Goal: Communication & Community: Answer question/provide support

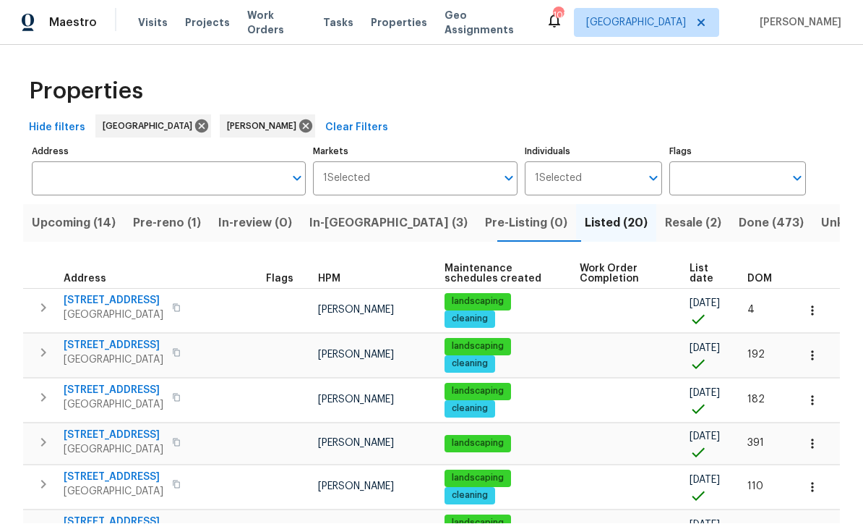
scroll to position [1, 0]
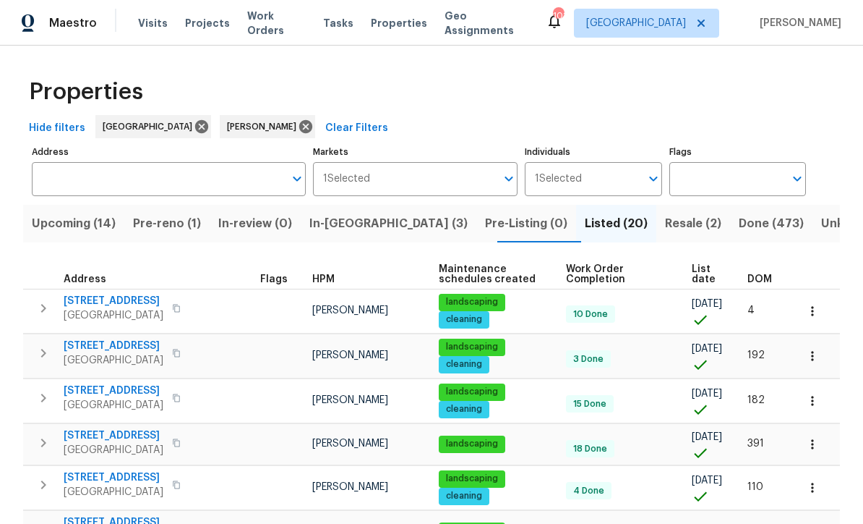
click at [176, 227] on span "Pre-reno (1)" at bounding box center [167, 223] width 68 height 20
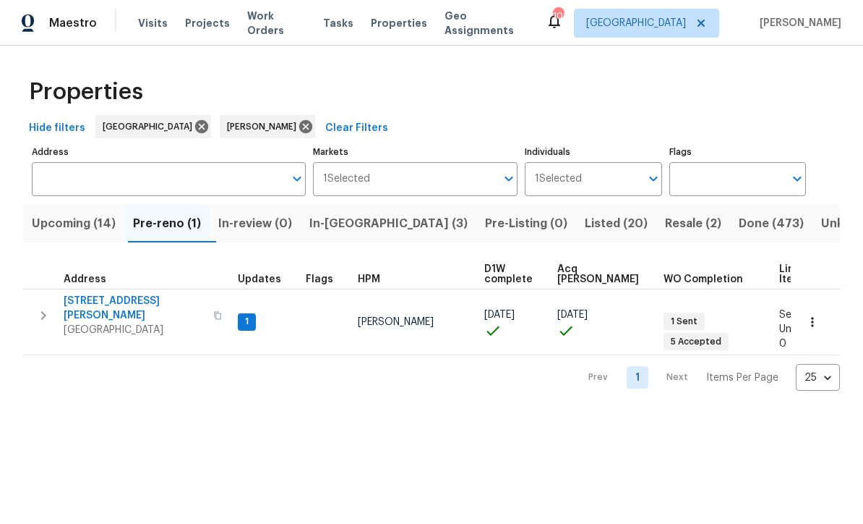
click at [93, 302] on span "61 Jeanette St" at bounding box center [134, 308] width 141 height 29
click at [346, 226] on span "In-reno (3)" at bounding box center [388, 223] width 158 height 20
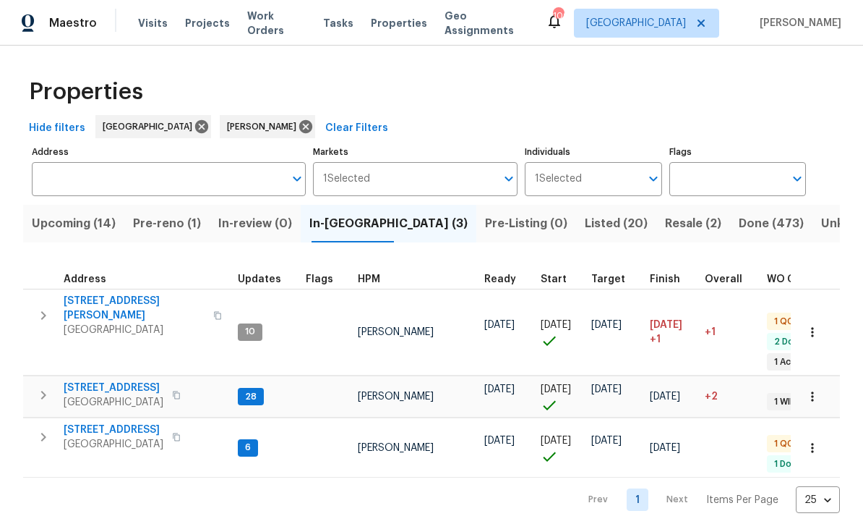
click at [95, 302] on span "306 Cooper Creek Dr" at bounding box center [134, 308] width 141 height 29
click at [100, 380] on span "210 Woodbridge Dr" at bounding box center [114, 387] width 100 height 14
click at [91, 422] on span "132 Highland Dr" at bounding box center [114, 429] width 100 height 14
click at [103, 380] on span "210 Woodbridge Dr" at bounding box center [114, 387] width 100 height 14
click at [73, 226] on span "Upcoming (14)" at bounding box center [74, 223] width 84 height 20
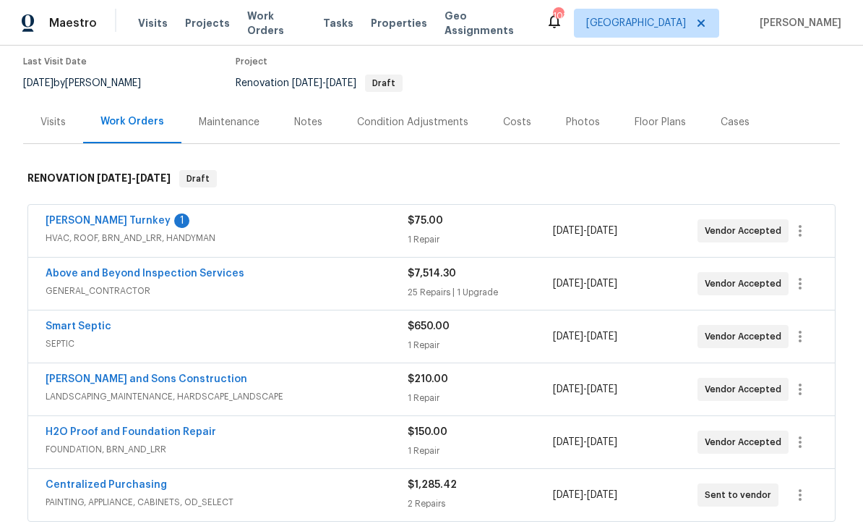
scroll to position [125, 0]
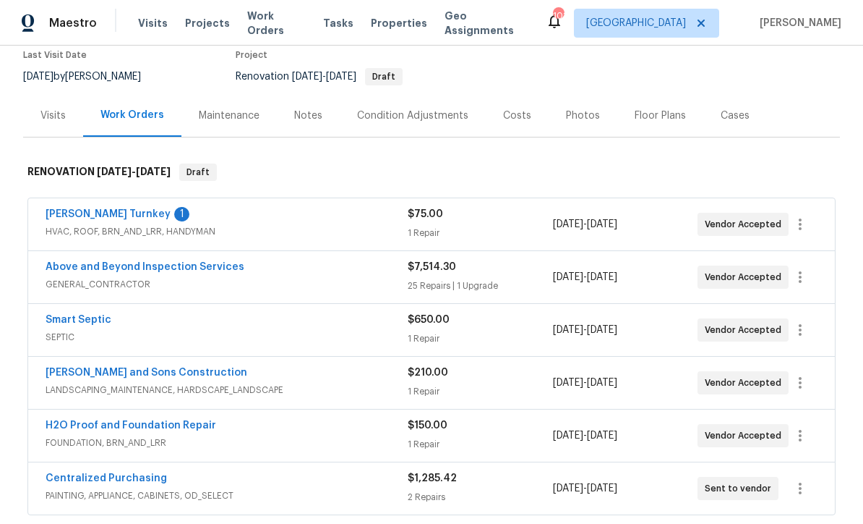
click at [76, 209] on link "Davis Turnkey" at bounding box center [108, 214] width 125 height 10
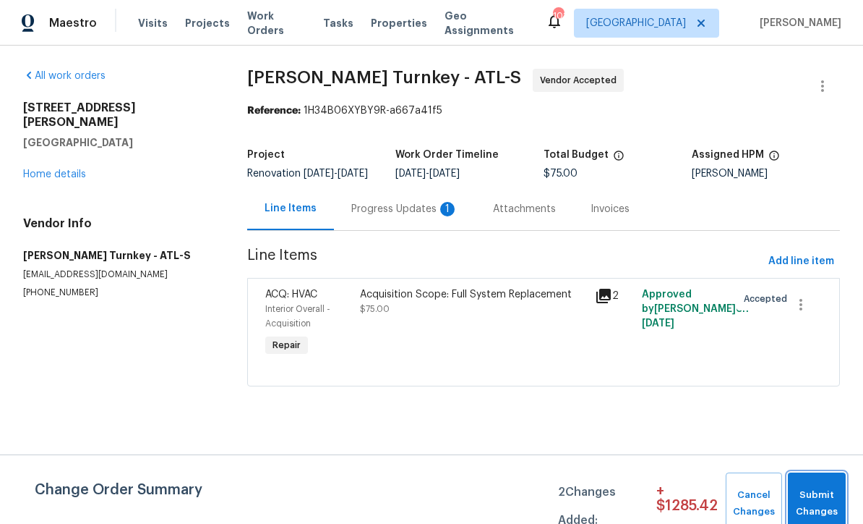
click at [819, 495] on span "Submit Changes" at bounding box center [816, 503] width 43 height 33
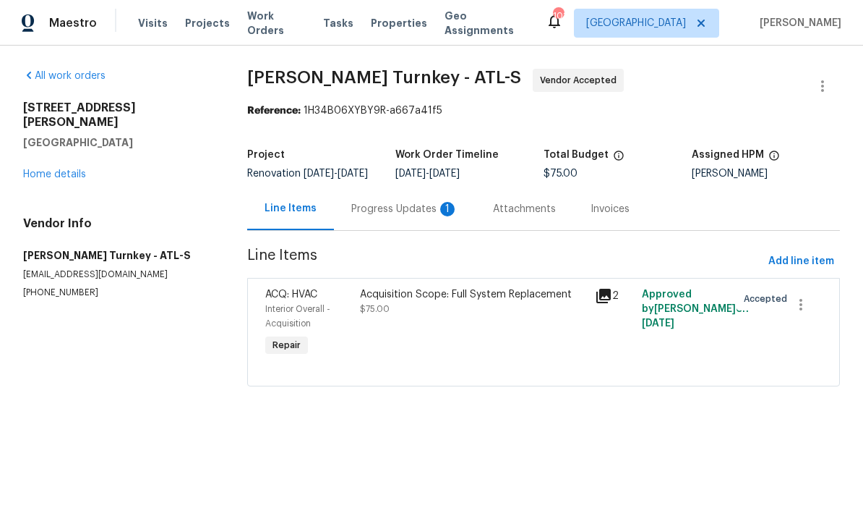
click at [383, 216] on div "Progress Updates 1" at bounding box center [404, 209] width 107 height 14
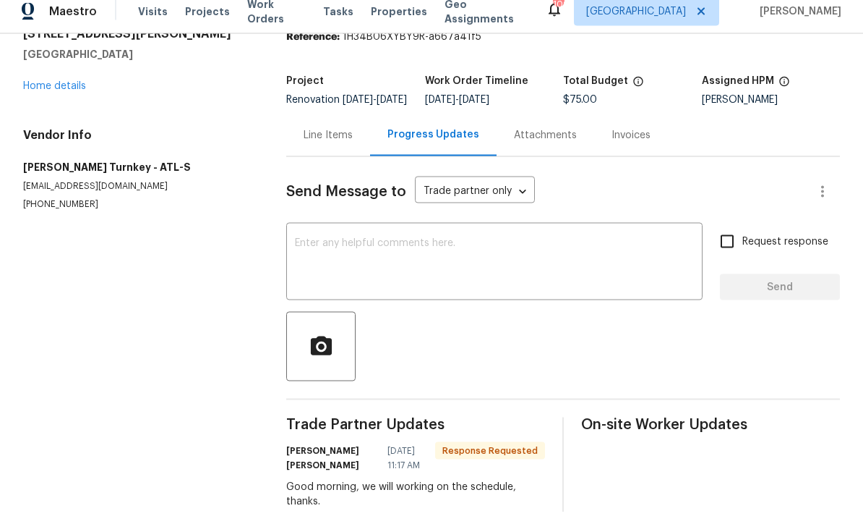
scroll to position [30, 0]
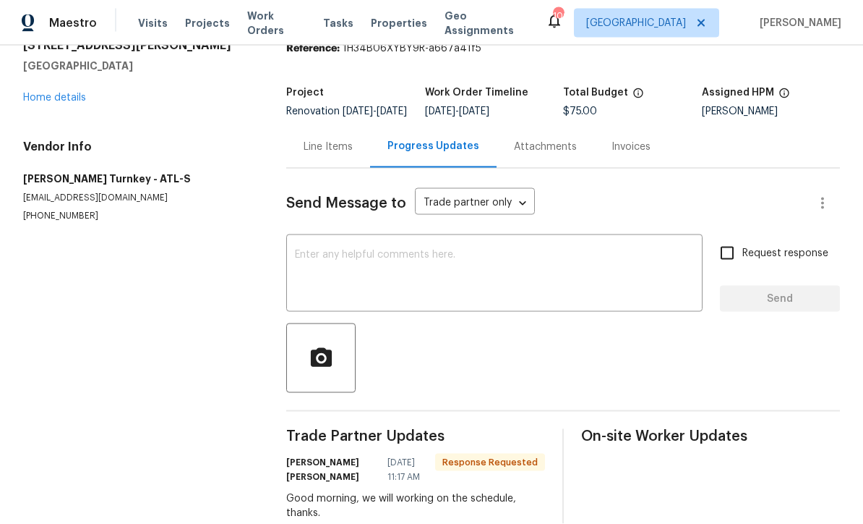
click at [302, 265] on textarea at bounding box center [494, 274] width 399 height 51
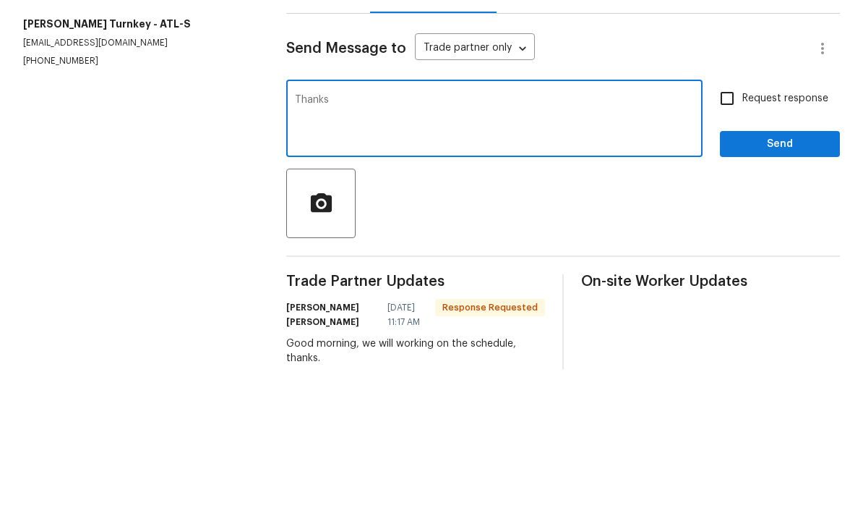
type textarea "Thanks"
click at [780, 290] on span "Send" at bounding box center [780, 299] width 97 height 18
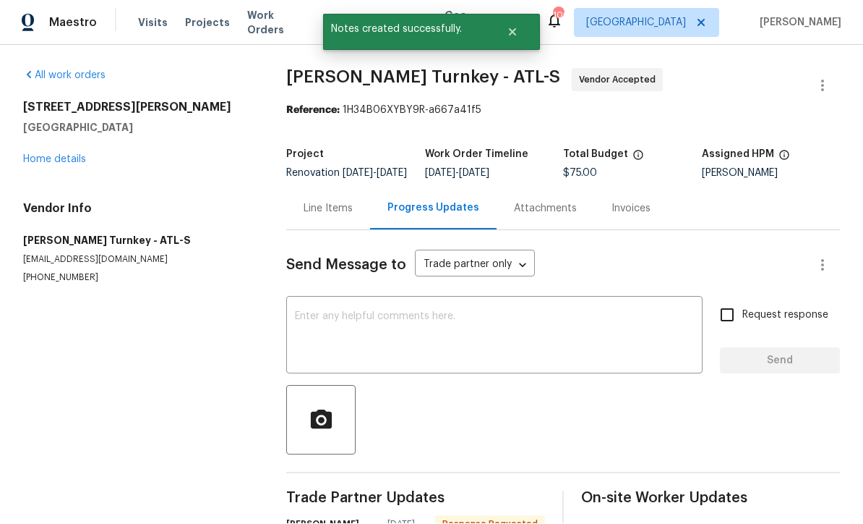
scroll to position [28, 0]
click at [44, 155] on link "Home details" at bounding box center [54, 160] width 63 height 10
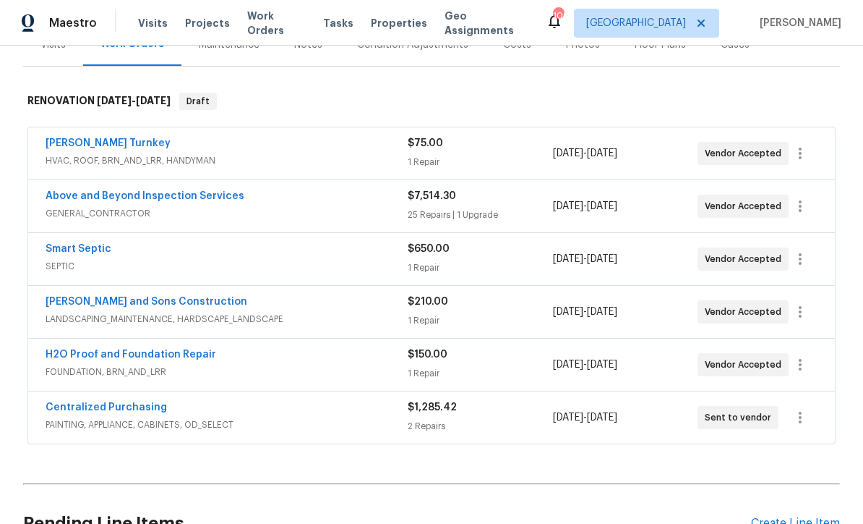
scroll to position [195, 0]
click at [76, 139] on link "Davis Turnkey" at bounding box center [108, 144] width 125 height 10
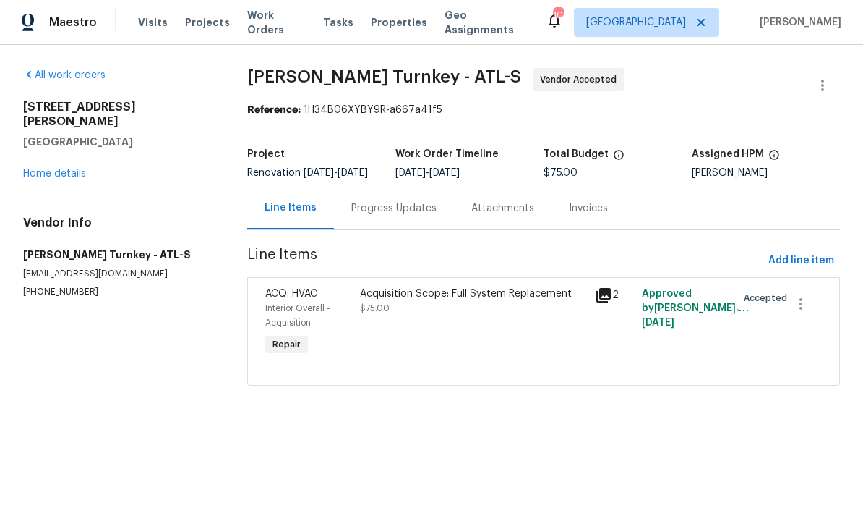
click at [367, 216] on div "Progress Updates" at bounding box center [393, 209] width 85 height 14
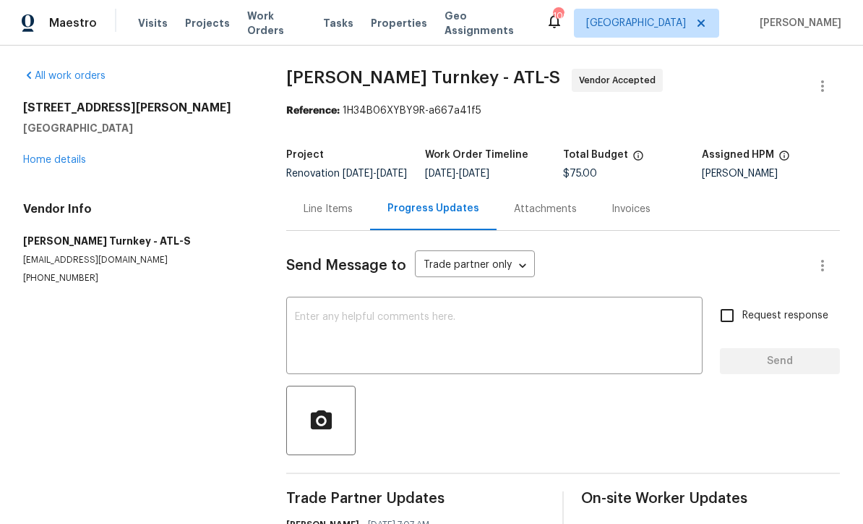
click at [302, 325] on textarea at bounding box center [494, 337] width 399 height 51
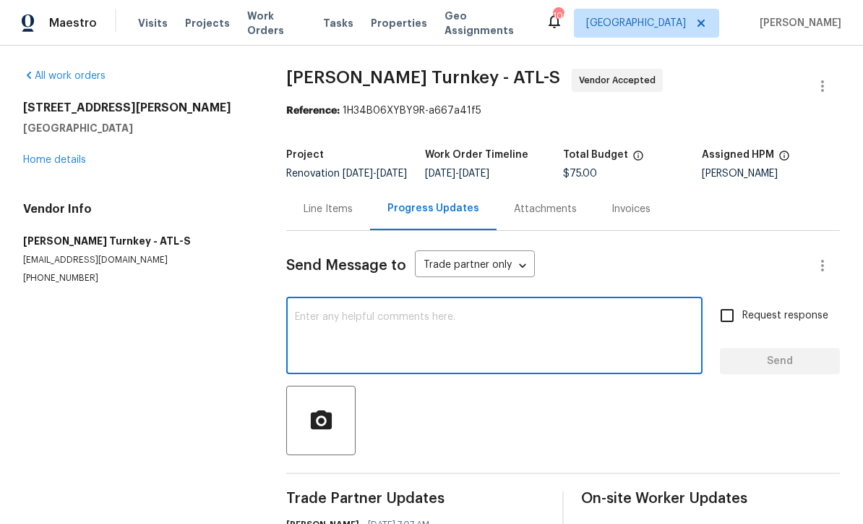
scroll to position [0, 0]
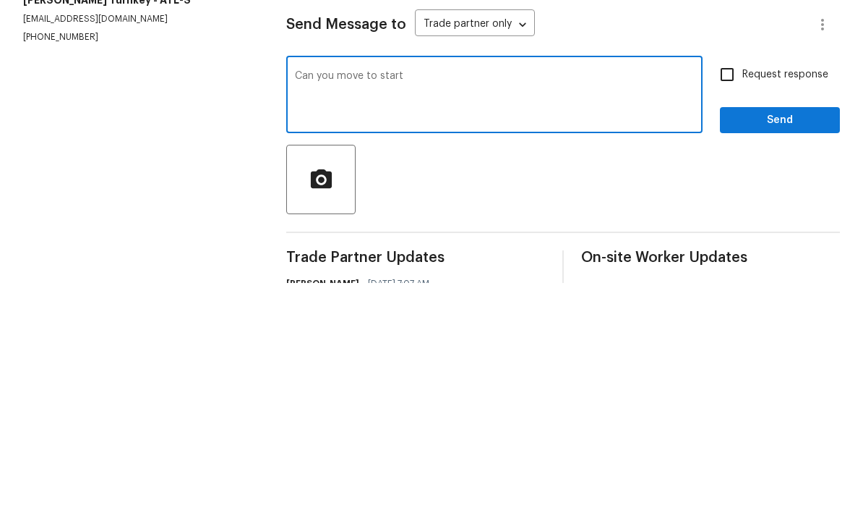
type textarea "Can you move to start"
click at [722, 300] on input "Request response" at bounding box center [727, 315] width 30 height 30
checkbox input "true"
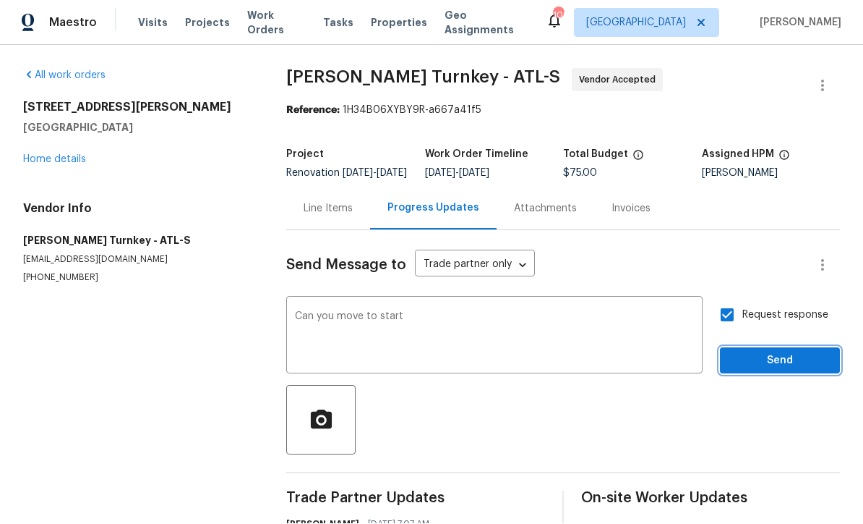
click at [767, 352] on span "Send" at bounding box center [780, 361] width 97 height 18
click at [43, 155] on link "Home details" at bounding box center [54, 160] width 63 height 10
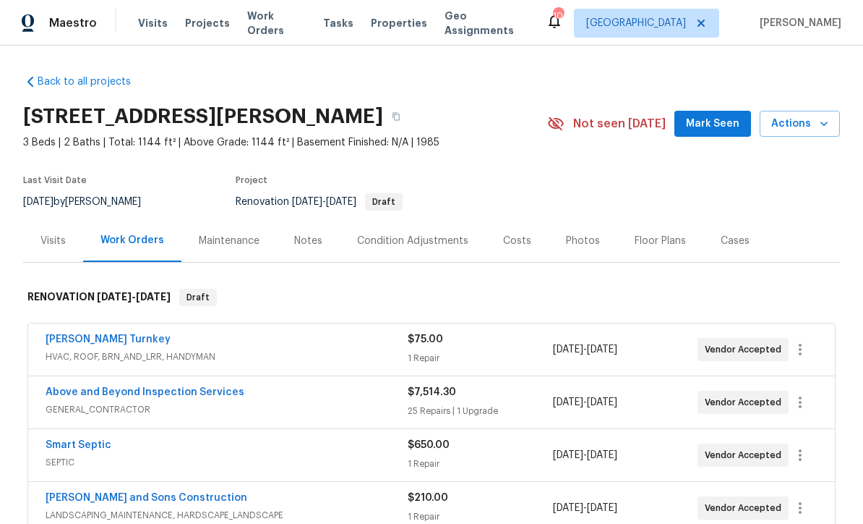
click at [98, 387] on link "Above and Beyond Inspection Services" at bounding box center [145, 392] width 199 height 10
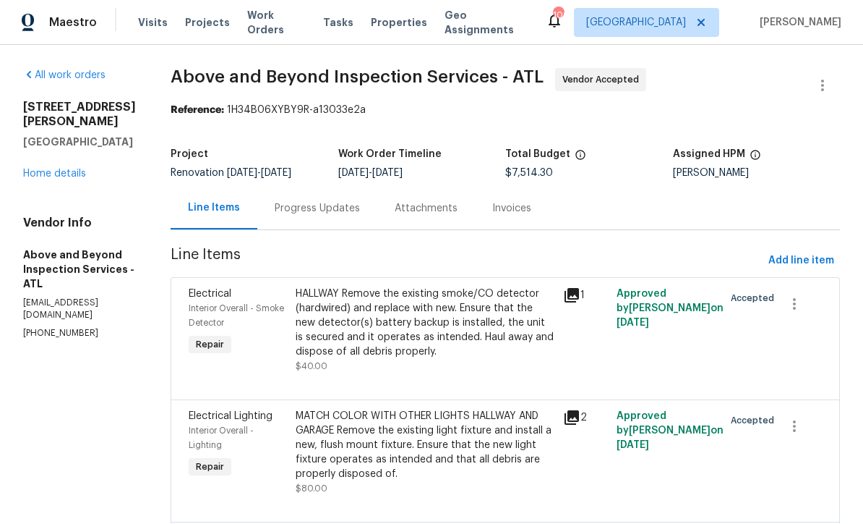
scroll to position [1, 0]
click at [350, 212] on div "Progress Updates" at bounding box center [317, 209] width 85 height 14
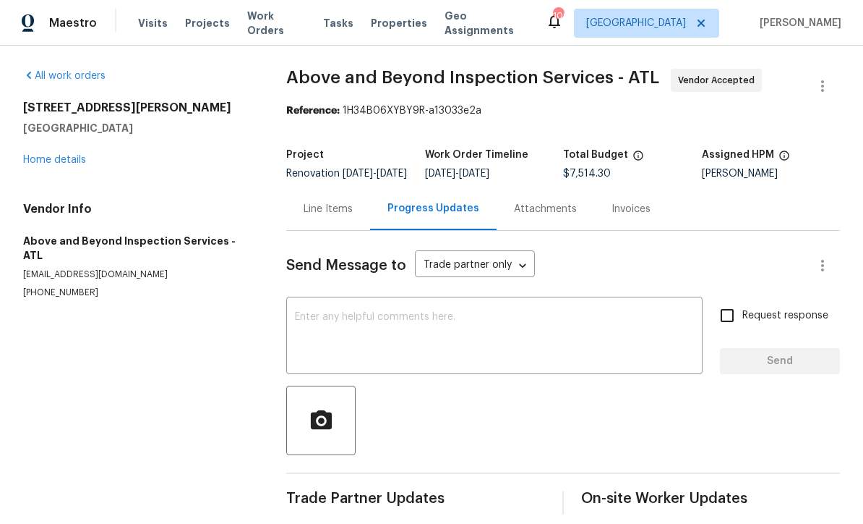
click at [300, 326] on textarea at bounding box center [494, 337] width 399 height 51
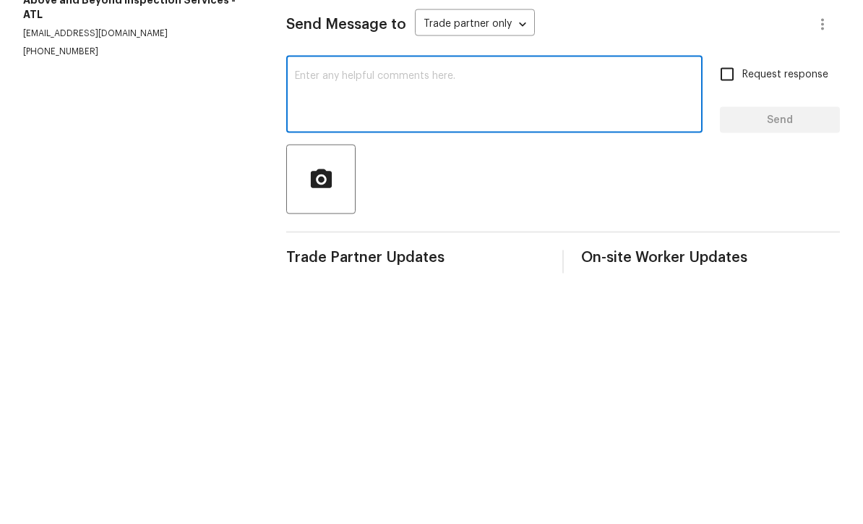
click at [312, 312] on textarea at bounding box center [494, 337] width 399 height 51
paste textarea "Can you move to start"
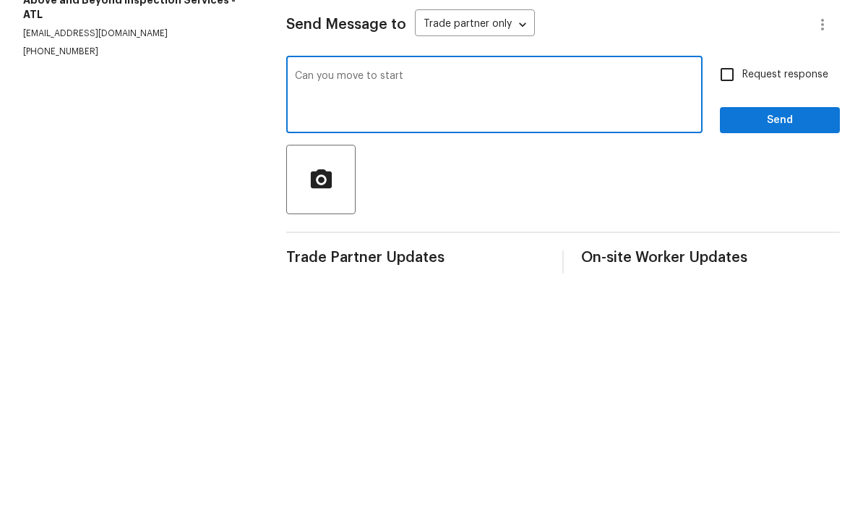
type textarea "Can you move to start"
click at [732, 300] on input "Request response" at bounding box center [727, 315] width 30 height 30
checkbox input "true"
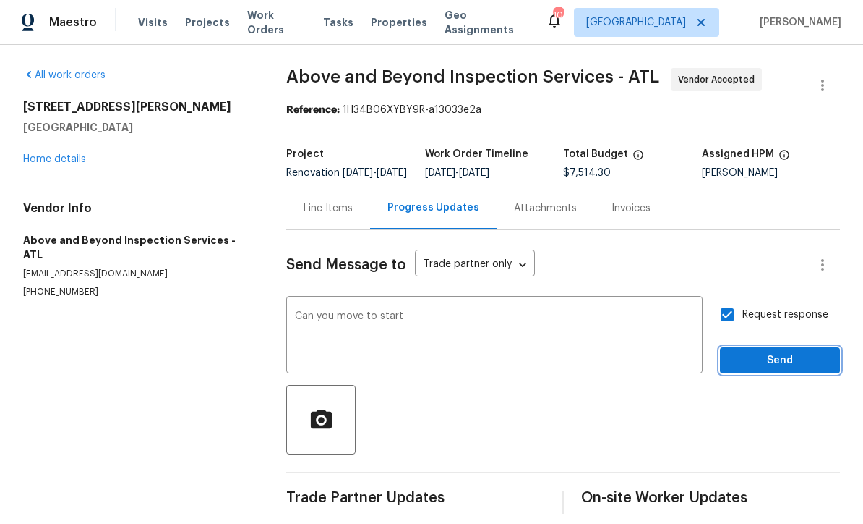
click at [762, 352] on span "Send" at bounding box center [780, 361] width 97 height 18
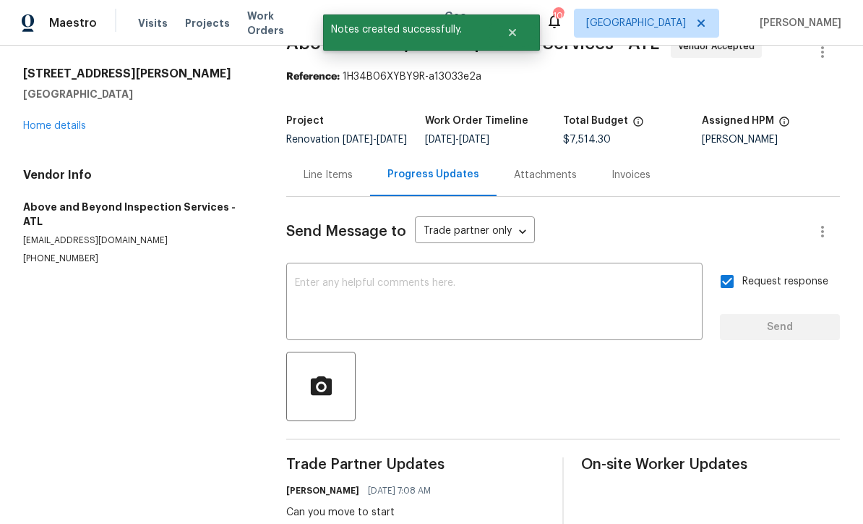
scroll to position [33, 0]
click at [43, 121] on link "Home details" at bounding box center [54, 126] width 63 height 10
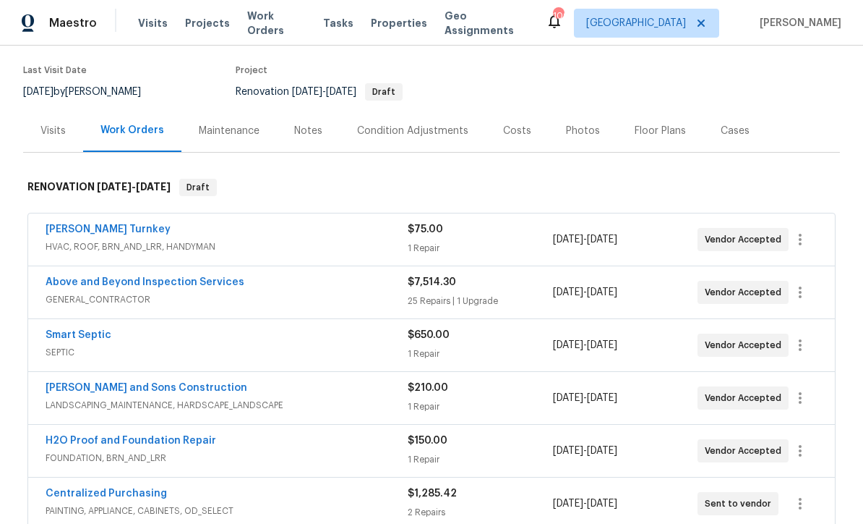
scroll to position [109, 0]
click at [64, 330] on link "Smart Septic" at bounding box center [79, 335] width 66 height 10
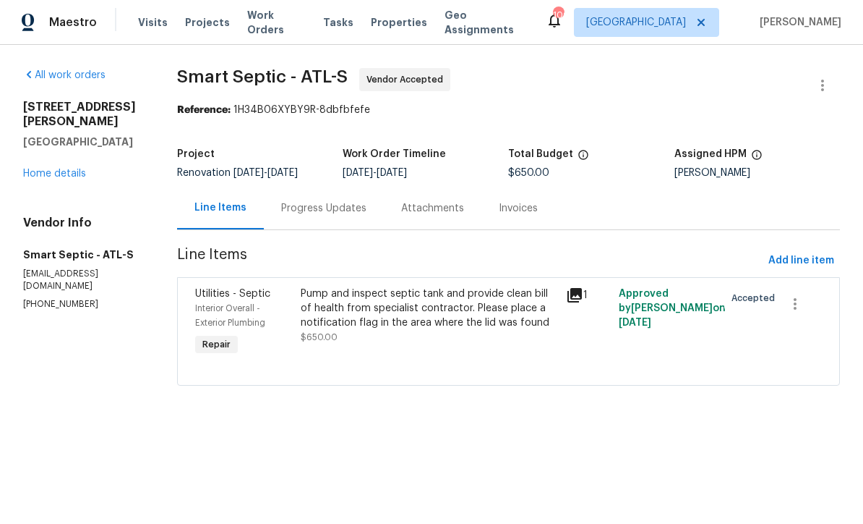
click at [304, 203] on div "Progress Updates" at bounding box center [323, 209] width 85 height 14
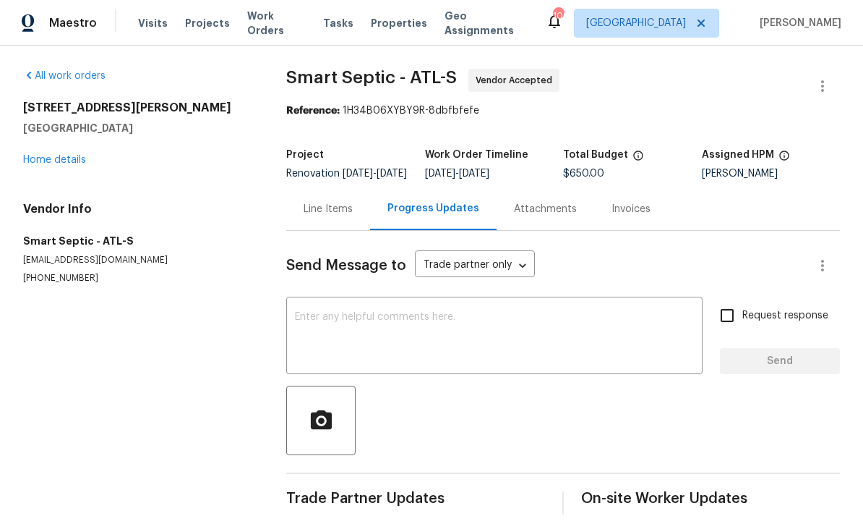
click at [299, 325] on textarea at bounding box center [494, 337] width 399 height 51
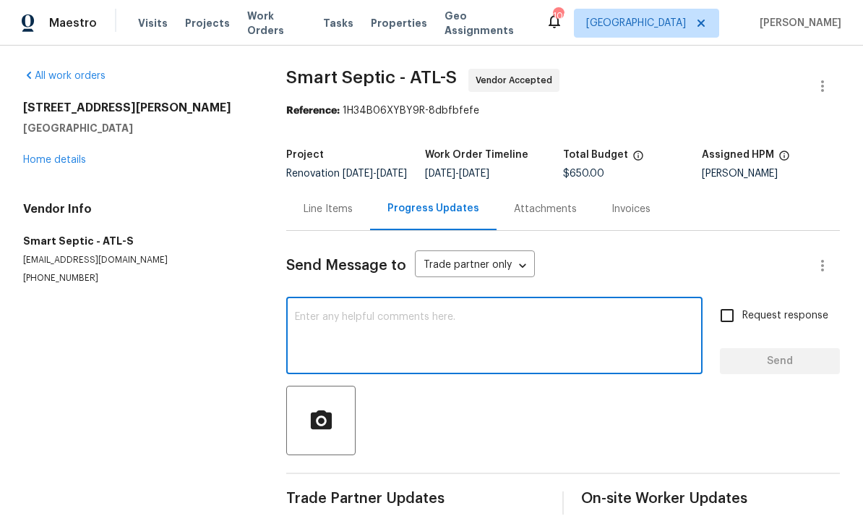
scroll to position [0, 0]
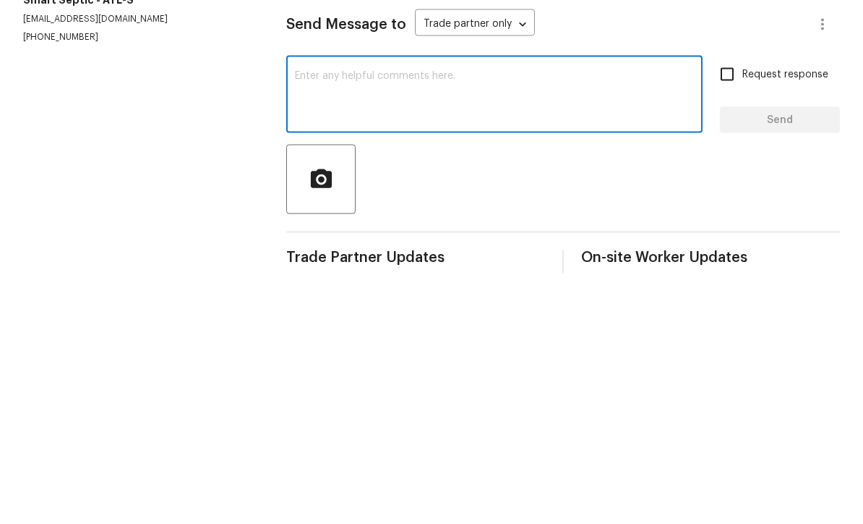
paste textarea "Can you move to start"
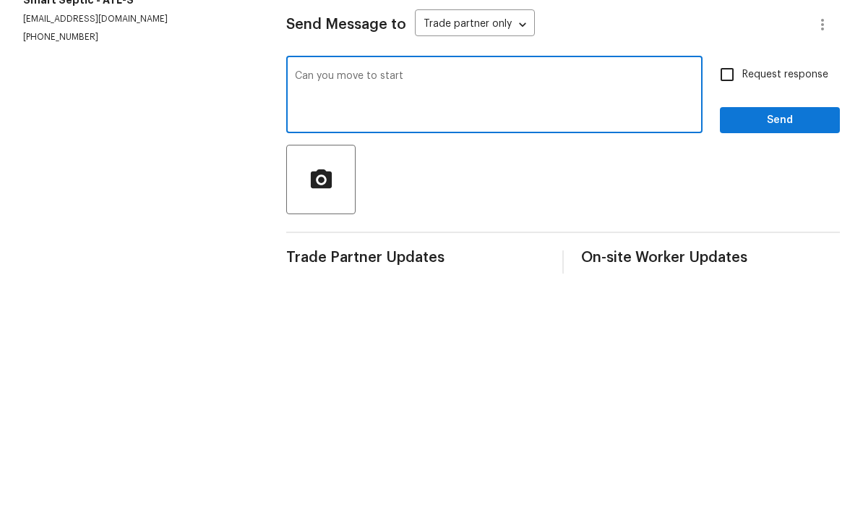
type textarea "Can you move to start"
click at [727, 300] on input "Request response" at bounding box center [727, 315] width 30 height 30
checkbox input "true"
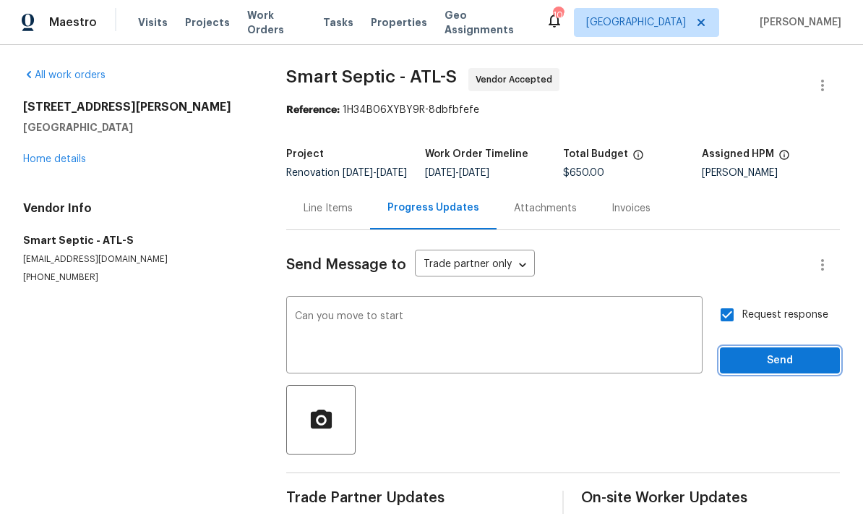
click at [767, 352] on span "Send" at bounding box center [780, 361] width 97 height 18
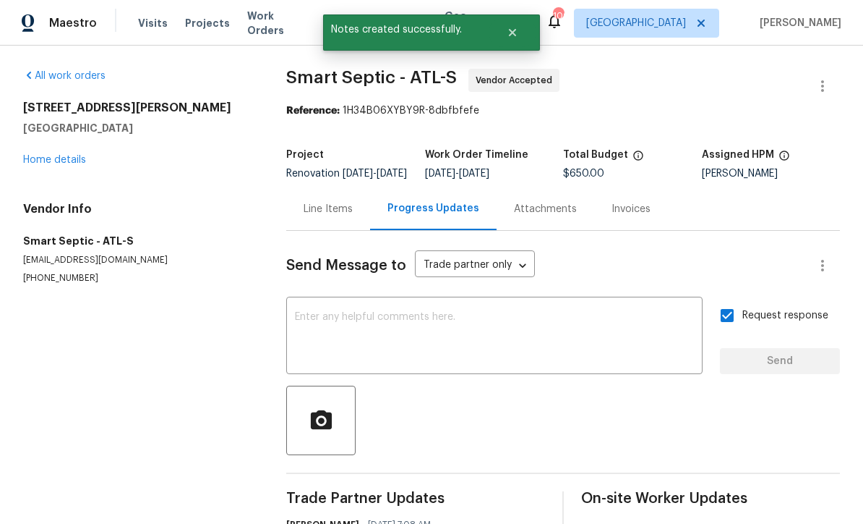
click at [46, 155] on link "Home details" at bounding box center [54, 160] width 63 height 10
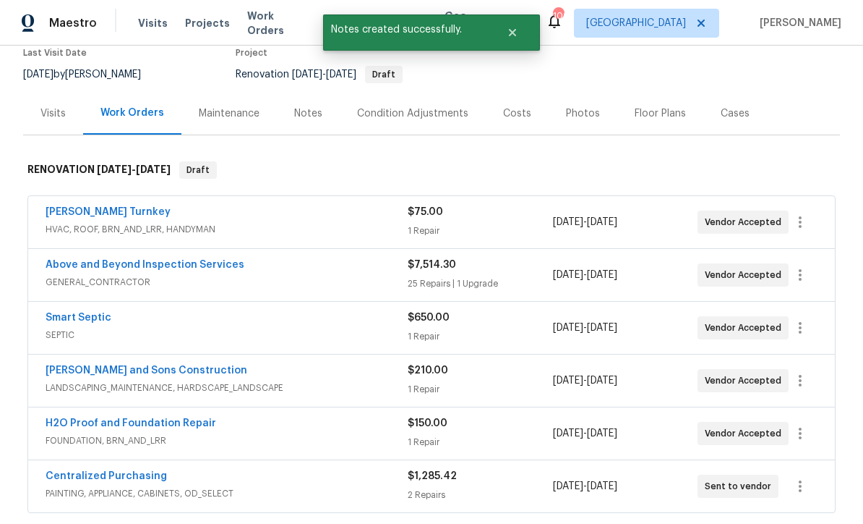
scroll to position [155, 0]
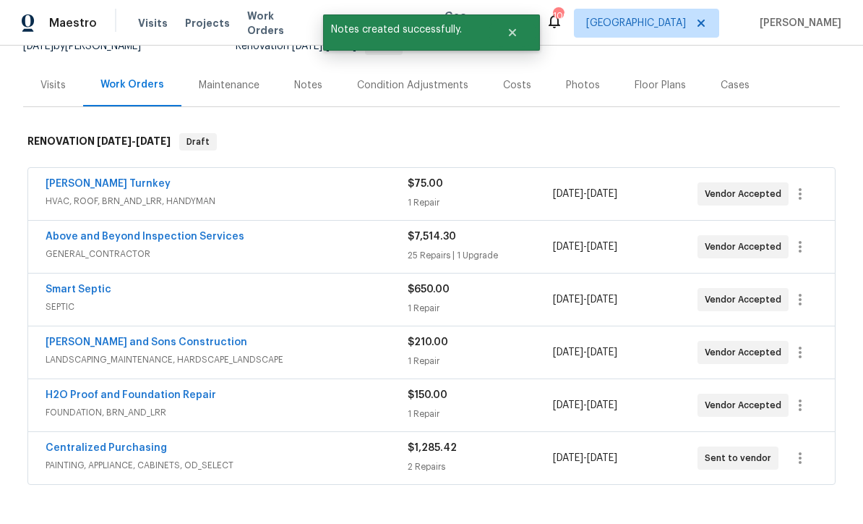
click at [91, 337] on link "[PERSON_NAME] and Sons Construction" at bounding box center [147, 342] width 202 height 10
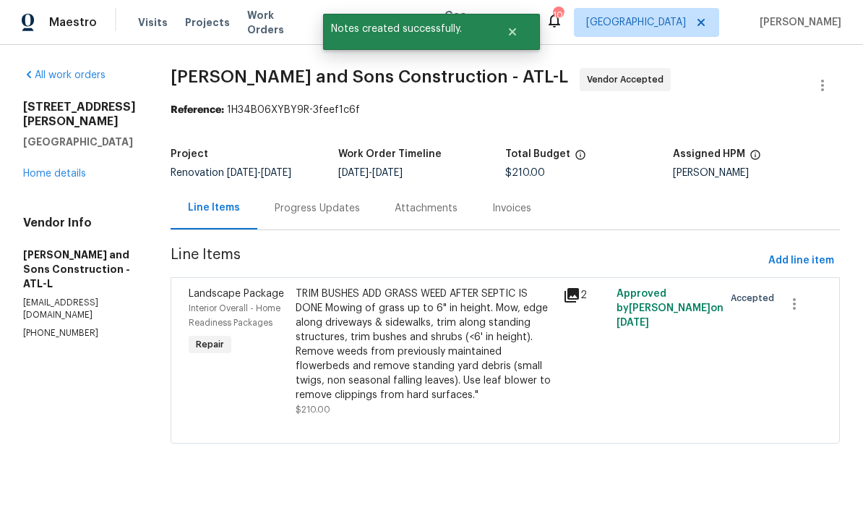
click at [275, 206] on div "Progress Updates" at bounding box center [317, 209] width 85 height 14
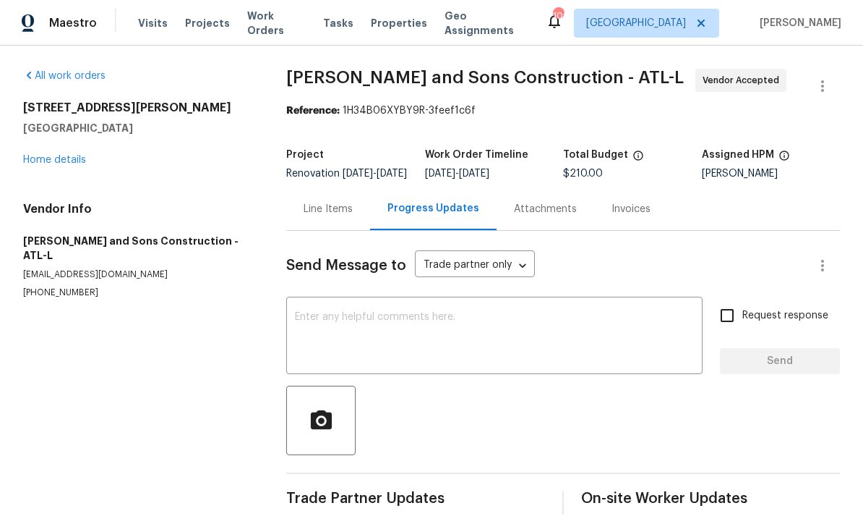
click at [291, 323] on div "x ​" at bounding box center [494, 337] width 417 height 74
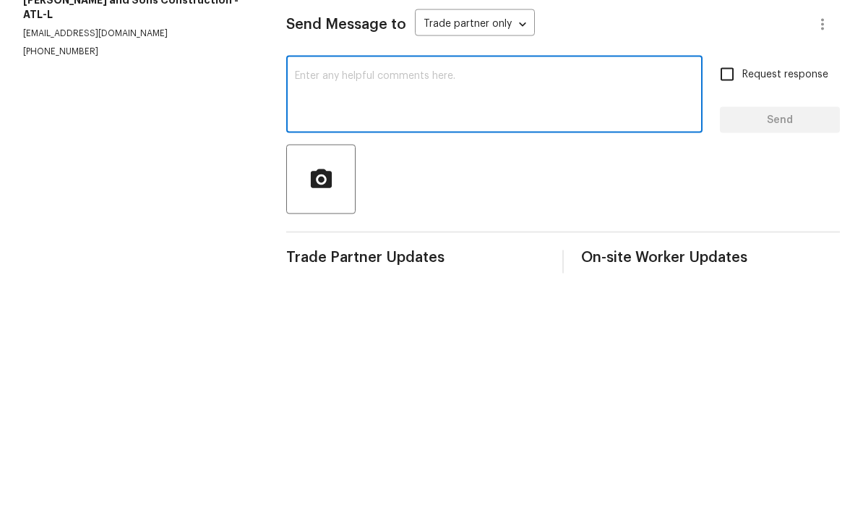
paste textarea "Can you move to start"
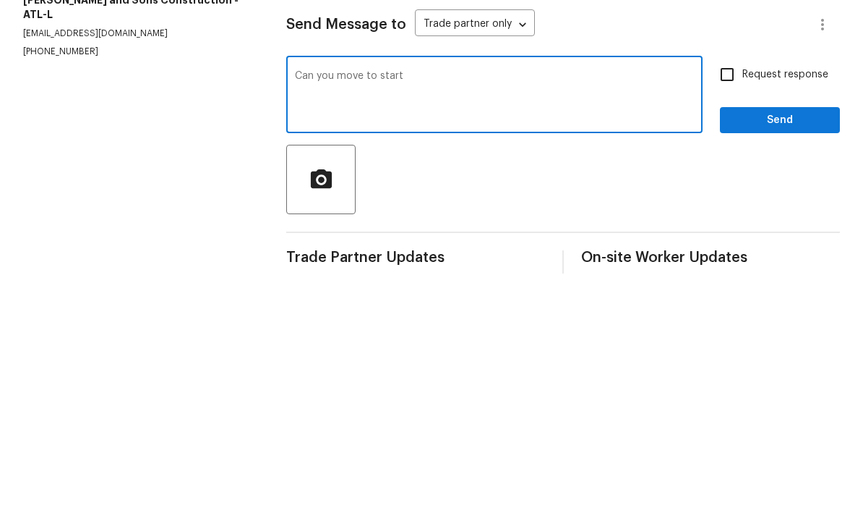
type textarea "Can you move to start"
click at [734, 300] on input "Request response" at bounding box center [727, 315] width 30 height 30
checkbox input "true"
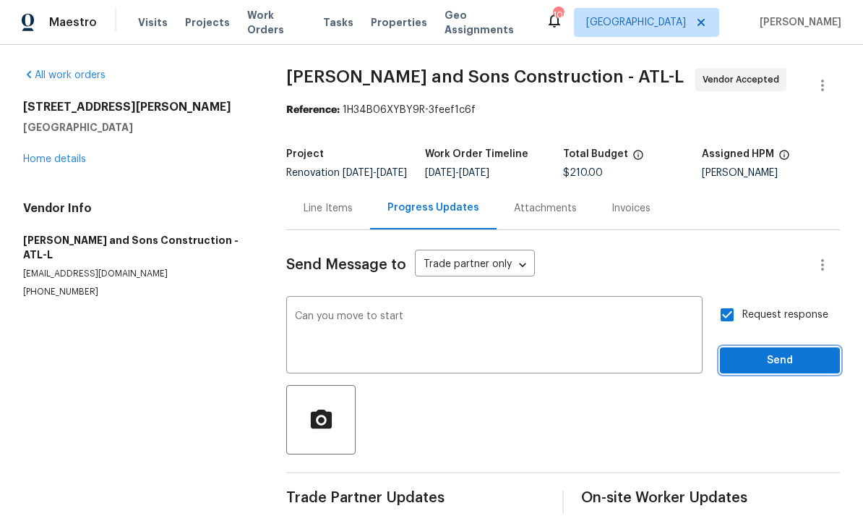
click at [775, 352] on span "Send" at bounding box center [780, 361] width 97 height 18
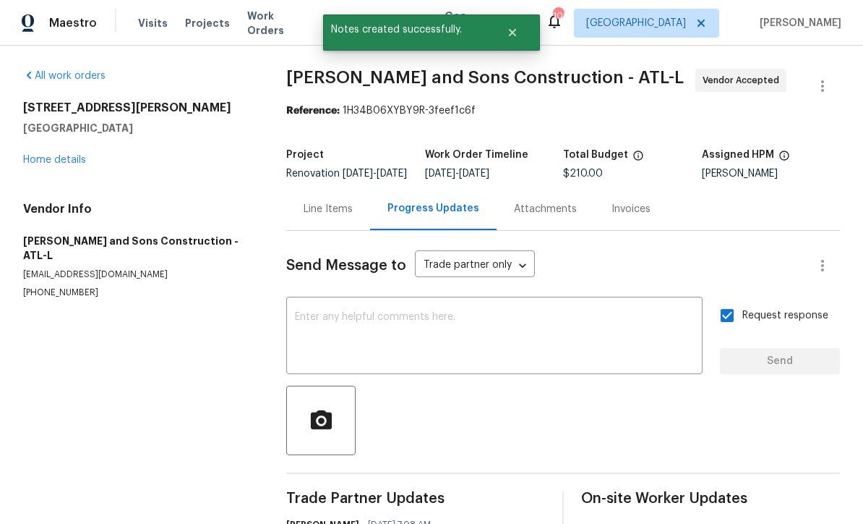
click at [48, 155] on link "Home details" at bounding box center [54, 160] width 63 height 10
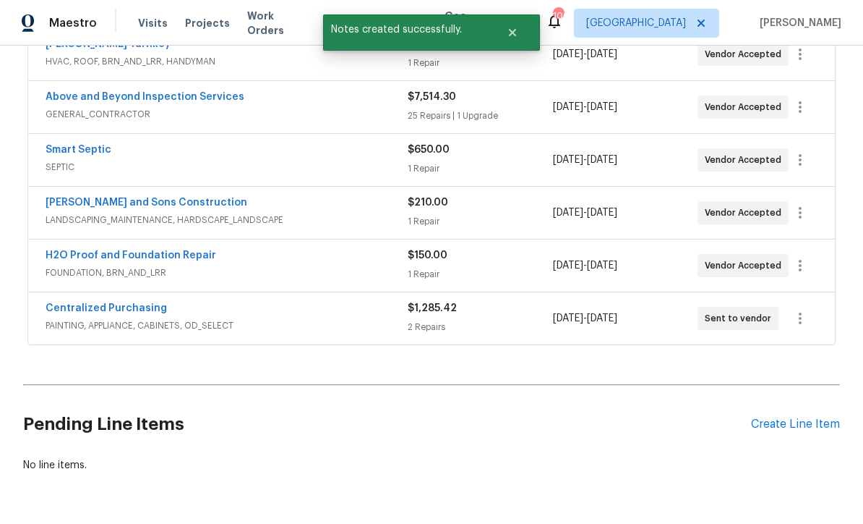
scroll to position [294, 0]
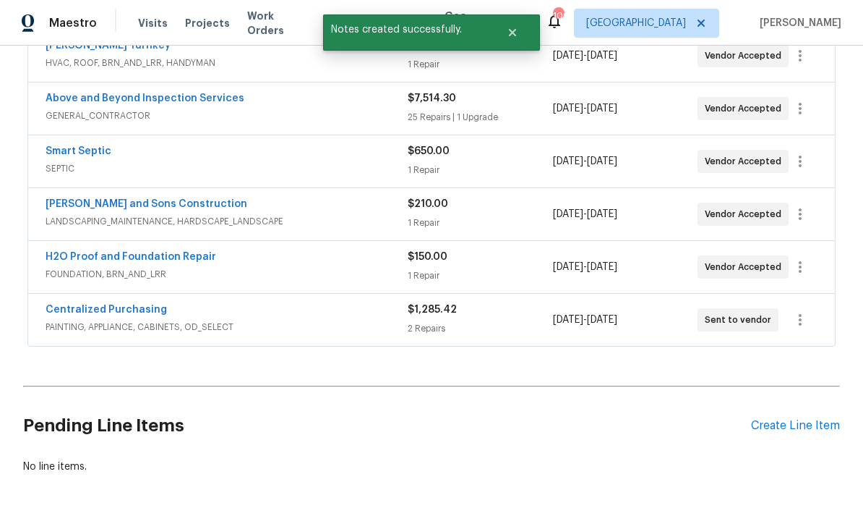
click at [87, 252] on link "H2O Proof and Foundation Repair" at bounding box center [131, 257] width 171 height 10
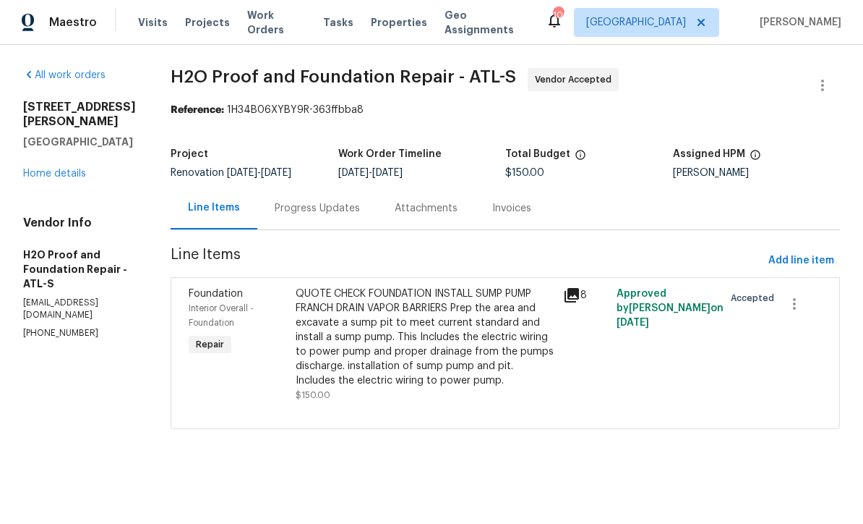
click at [275, 205] on div "Progress Updates" at bounding box center [317, 209] width 85 height 14
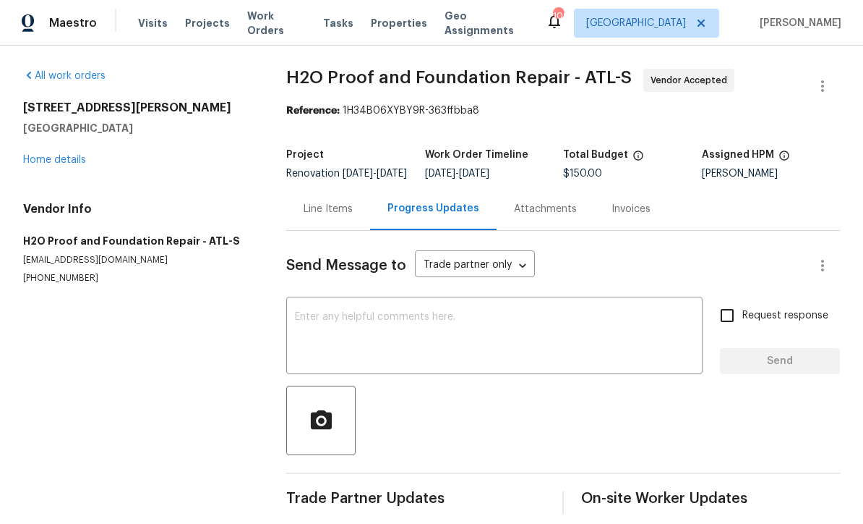
click at [296, 322] on textarea at bounding box center [494, 337] width 399 height 51
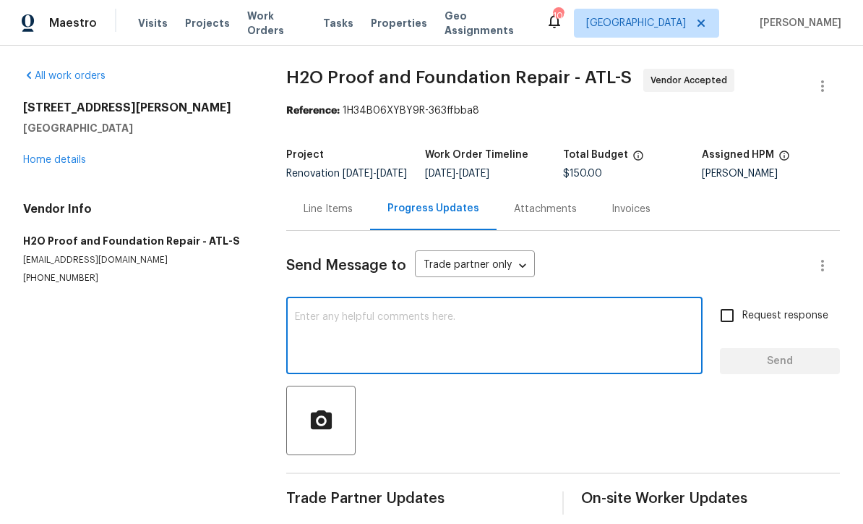
scroll to position [0, 0]
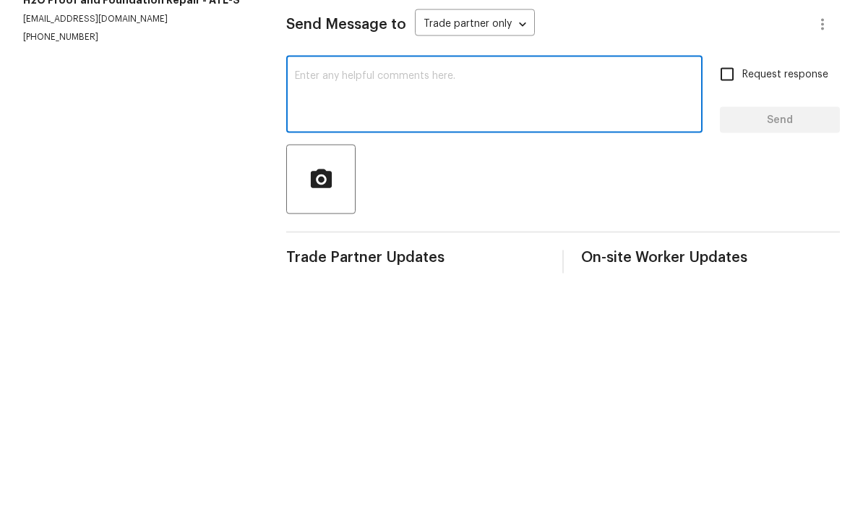
paste textarea "Can you move to start"
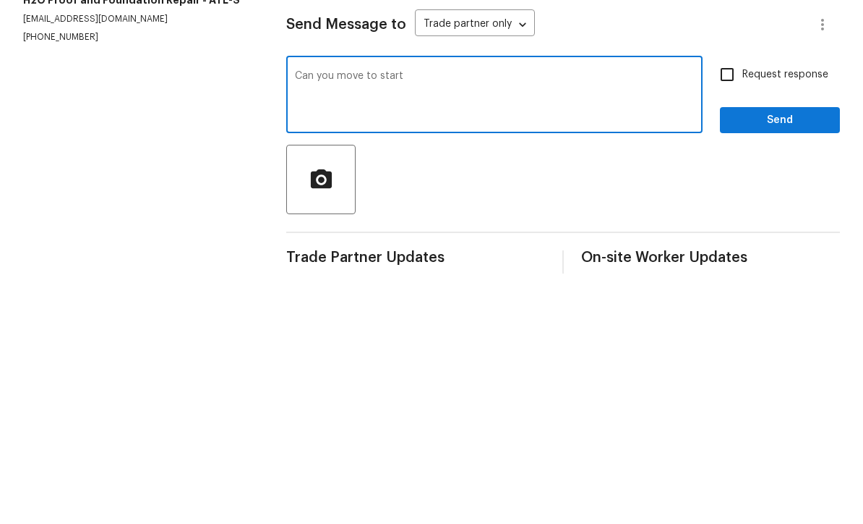
type textarea "Can you move to start"
click at [730, 300] on input "Request response" at bounding box center [727, 315] width 30 height 30
checkbox input "true"
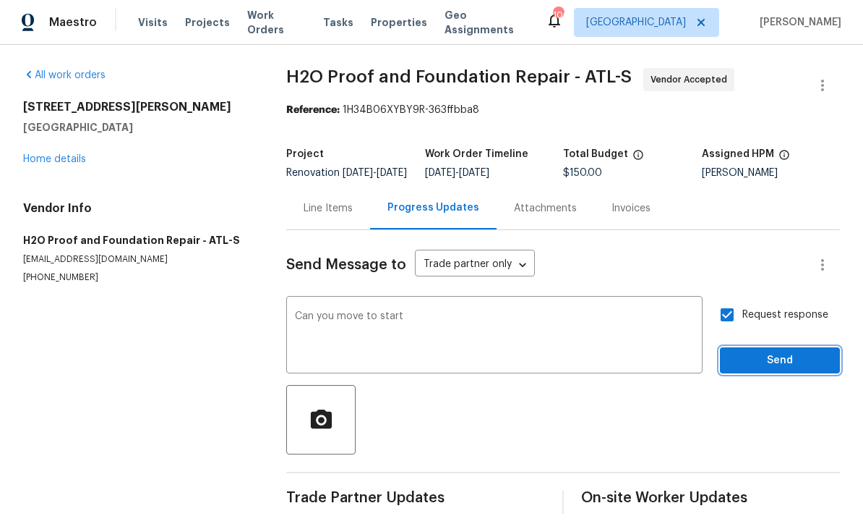
click at [768, 352] on span "Send" at bounding box center [780, 361] width 97 height 18
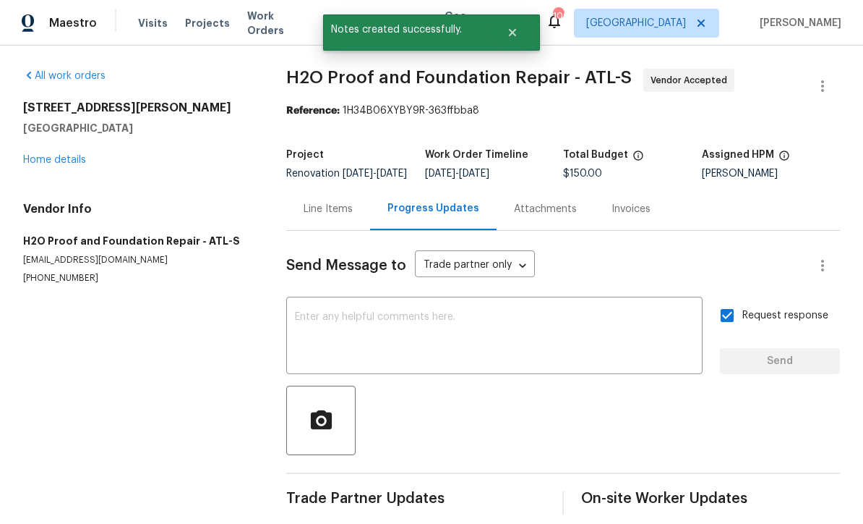
scroll to position [25, 0]
click at [55, 155] on link "Home details" at bounding box center [54, 160] width 63 height 10
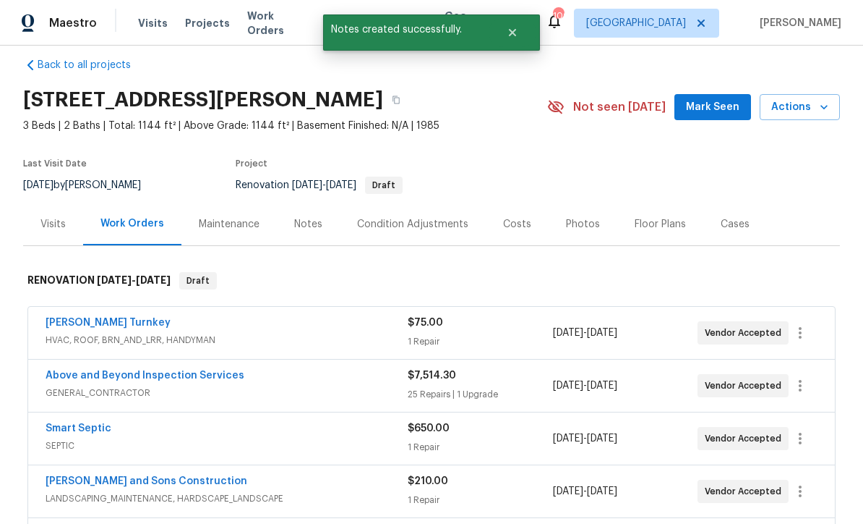
scroll to position [22, 0]
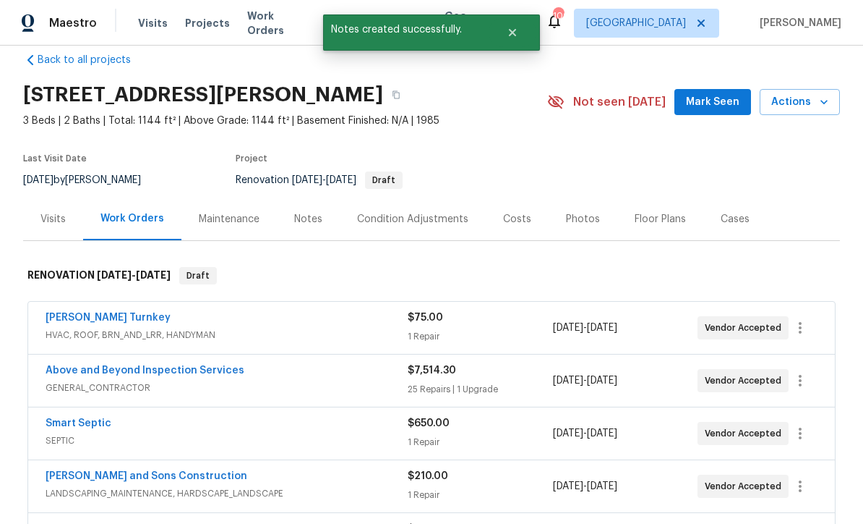
click at [720, 93] on span "Mark Seen" at bounding box center [713, 102] width 54 height 18
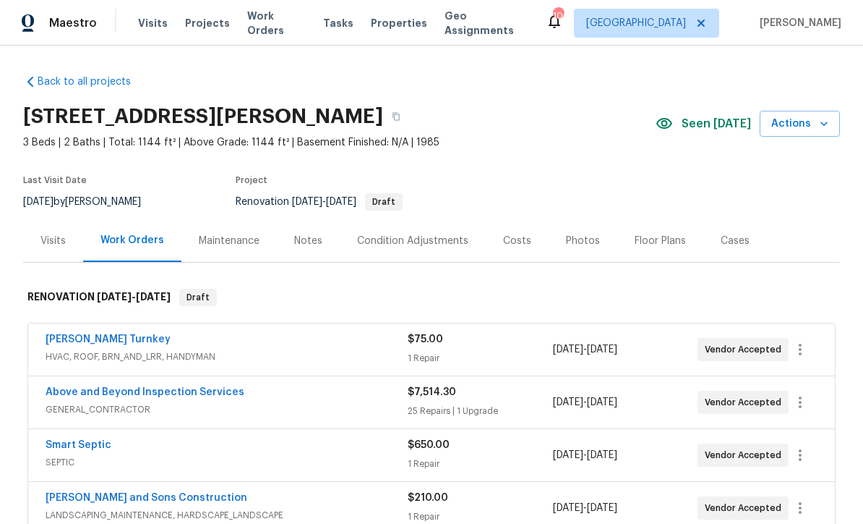
scroll to position [0, 0]
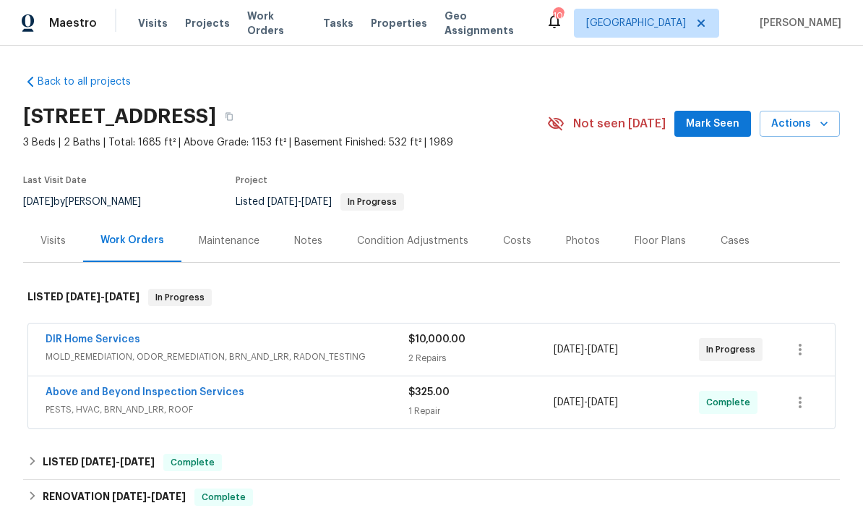
scroll to position [1, 0]
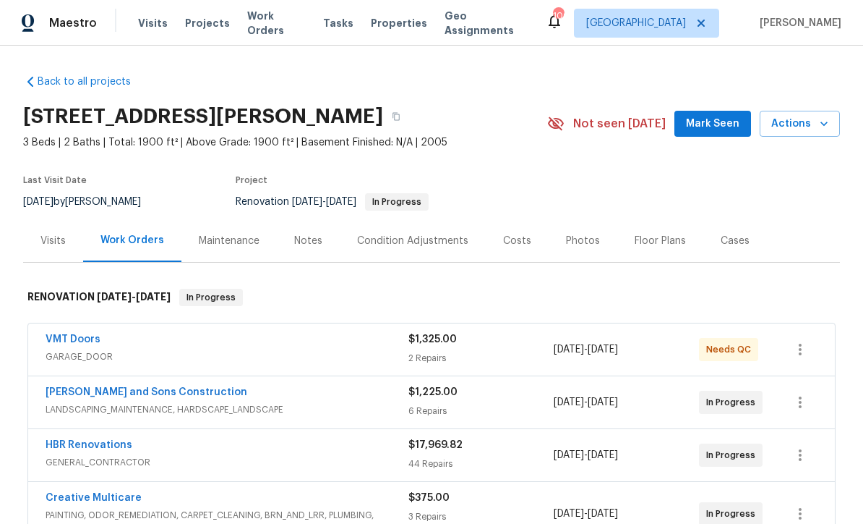
click at [715, 123] on span "Mark Seen" at bounding box center [713, 124] width 54 height 18
click at [67, 341] on link "VMT Doors" at bounding box center [73, 339] width 55 height 10
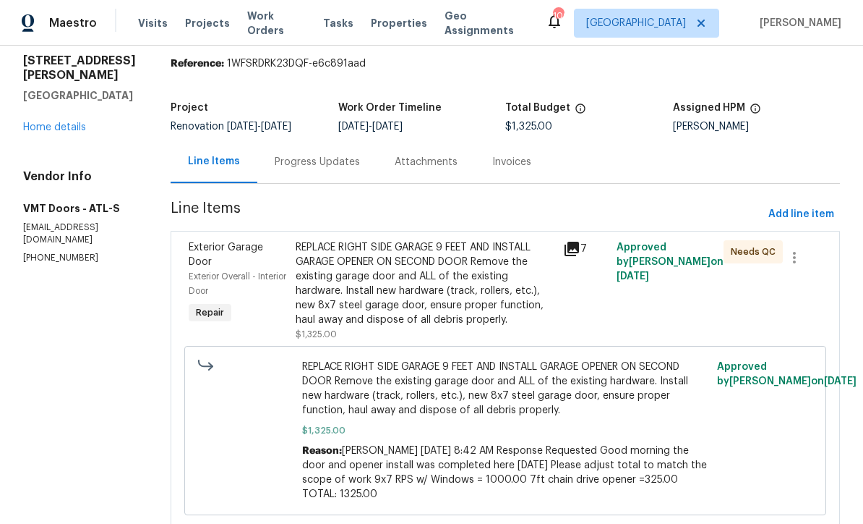
scroll to position [46, 0]
click at [335, 278] on div "REPLACE RIGHT SIDE GARAGE 9 FEET AND INSTALL GARAGE OPENER ON SECOND DOOR Remov…" at bounding box center [425, 284] width 259 height 87
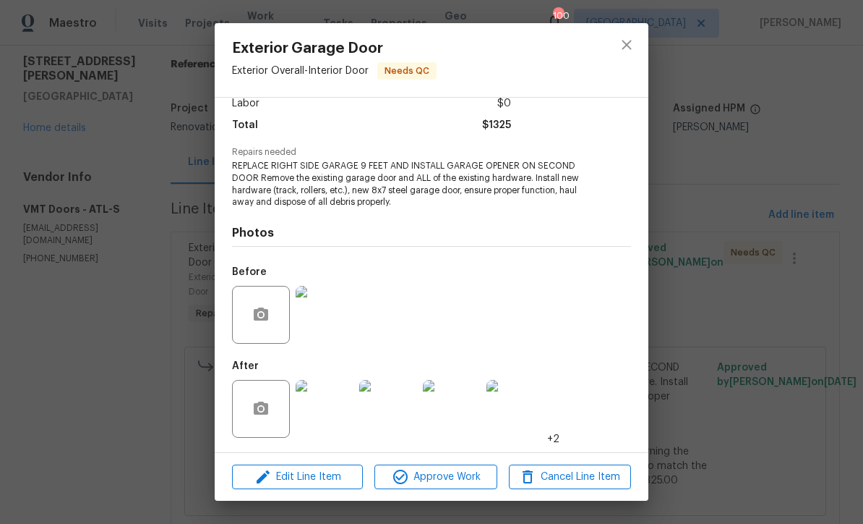
scroll to position [108, 0]
click at [330, 415] on img at bounding box center [325, 409] width 58 height 58
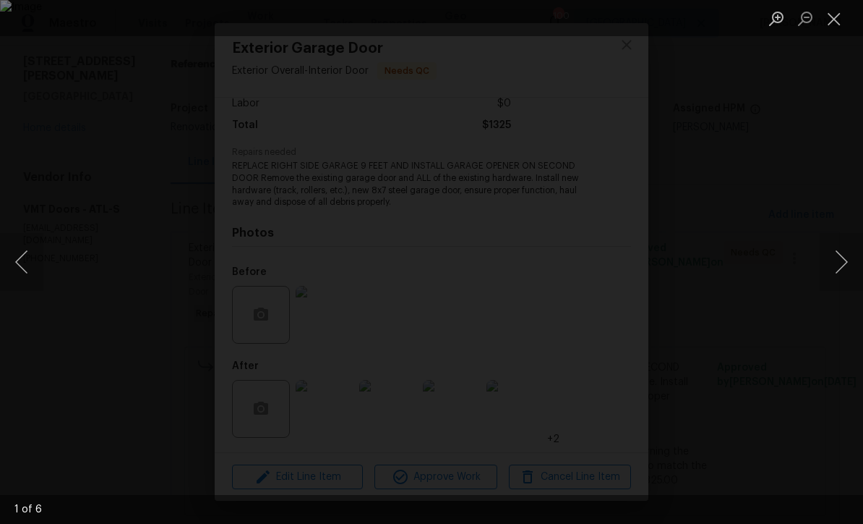
click at [836, 270] on button "Next image" at bounding box center [841, 262] width 43 height 58
click at [845, 257] on button "Next image" at bounding box center [841, 262] width 43 height 58
click at [844, 252] on button "Next image" at bounding box center [841, 262] width 43 height 58
click at [844, 250] on button "Next image" at bounding box center [841, 262] width 43 height 58
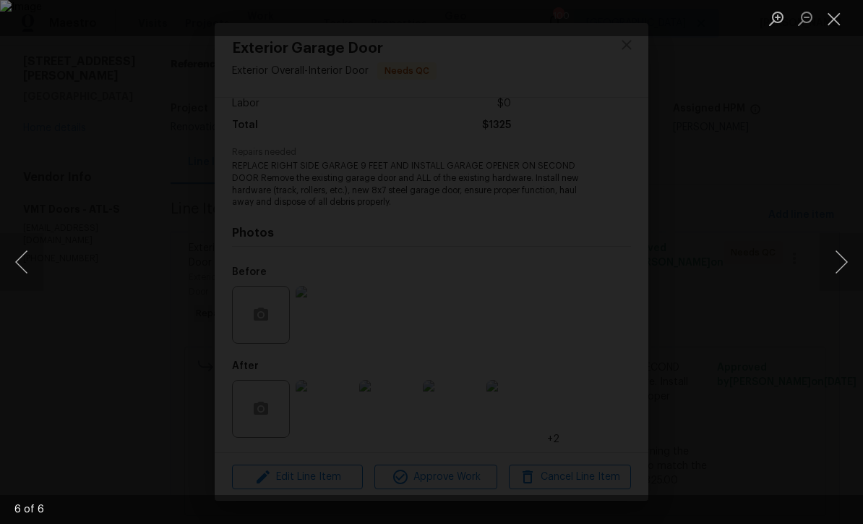
click at [843, 249] on button "Next image" at bounding box center [841, 262] width 43 height 58
click at [844, 246] on button "Next image" at bounding box center [841, 262] width 43 height 58
click at [844, 244] on button "Next image" at bounding box center [841, 262] width 43 height 58
click at [833, 20] on button "Close lightbox" at bounding box center [834, 18] width 29 height 25
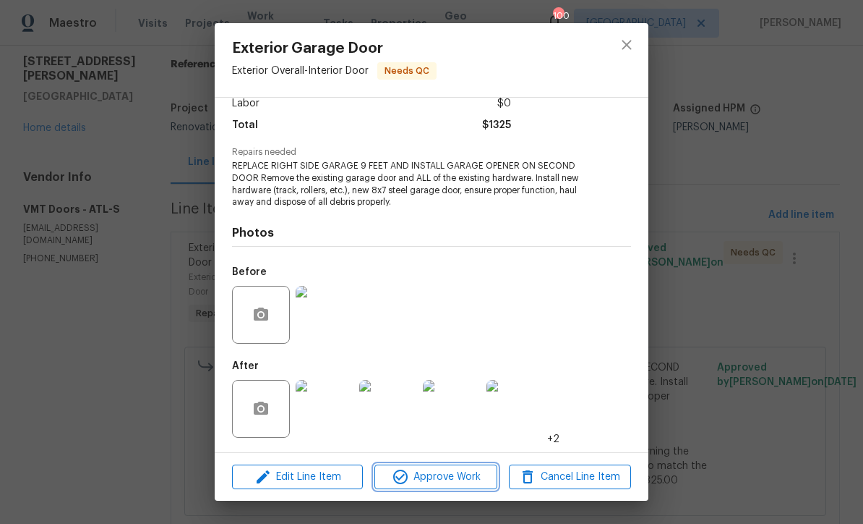
click at [432, 481] on span "Approve Work" at bounding box center [436, 477] width 114 height 18
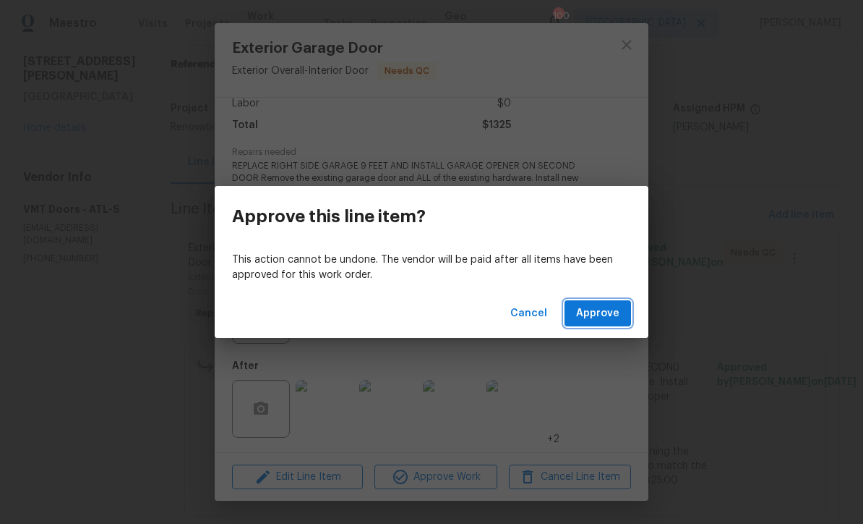
click at [605, 312] on span "Approve" at bounding box center [597, 313] width 43 height 18
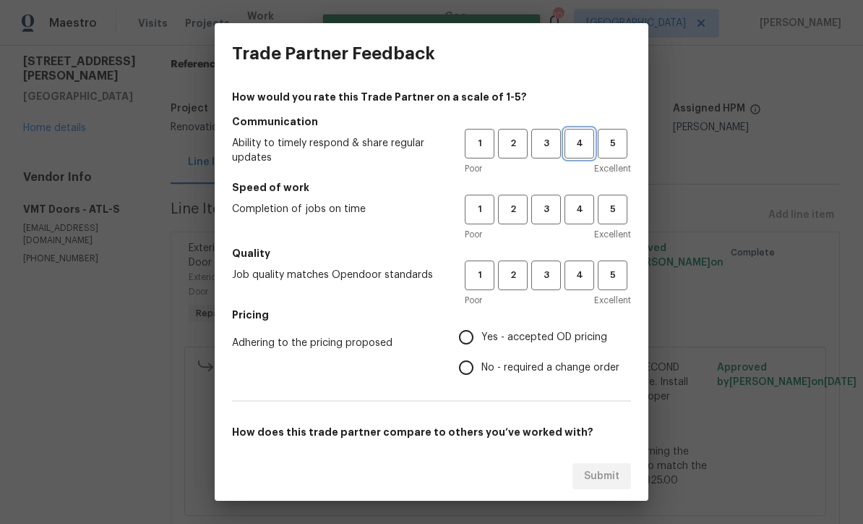
click at [572, 140] on span "4" at bounding box center [579, 143] width 27 height 17
click at [576, 206] on span "4" at bounding box center [579, 209] width 27 height 17
click at [575, 273] on span "4" at bounding box center [579, 275] width 27 height 17
click at [466, 337] on input "Yes - accepted OD pricing" at bounding box center [466, 337] width 30 height 30
radio input "true"
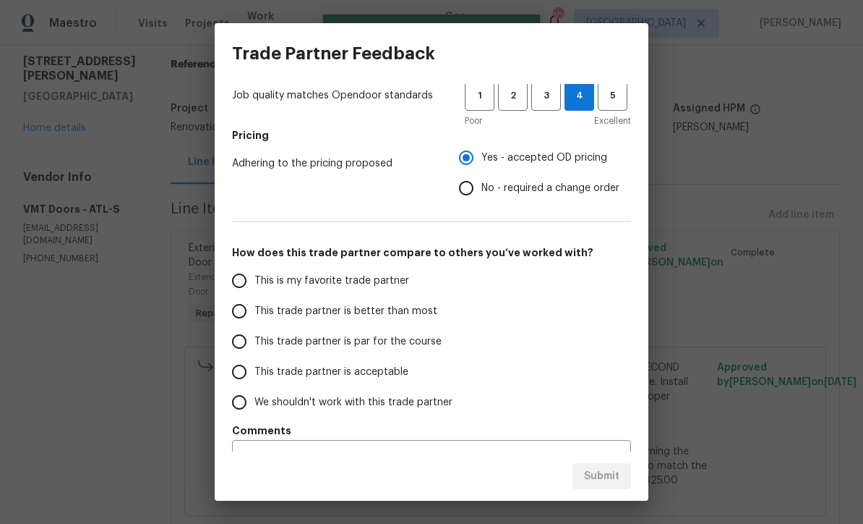
scroll to position [185, 0]
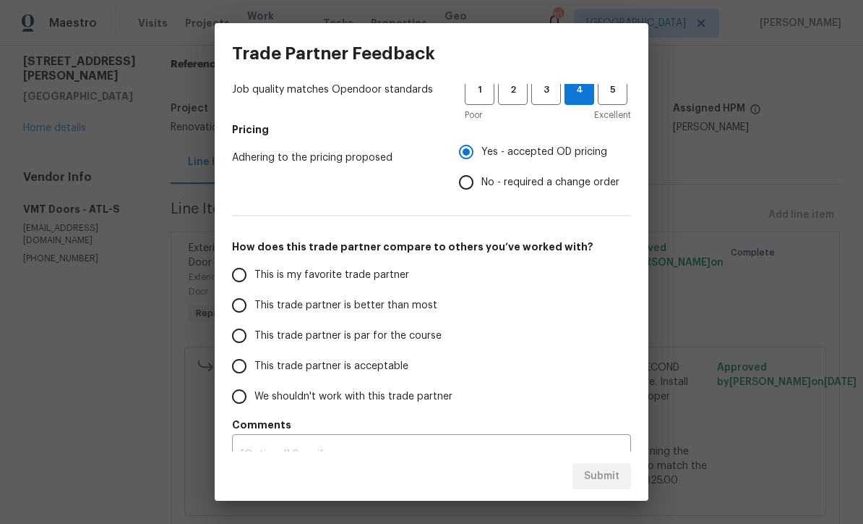
click at [242, 343] on input "This trade partner is par for the course" at bounding box center [239, 335] width 30 height 30
click at [595, 474] on span "Submit" at bounding box center [601, 476] width 35 height 18
radio input "true"
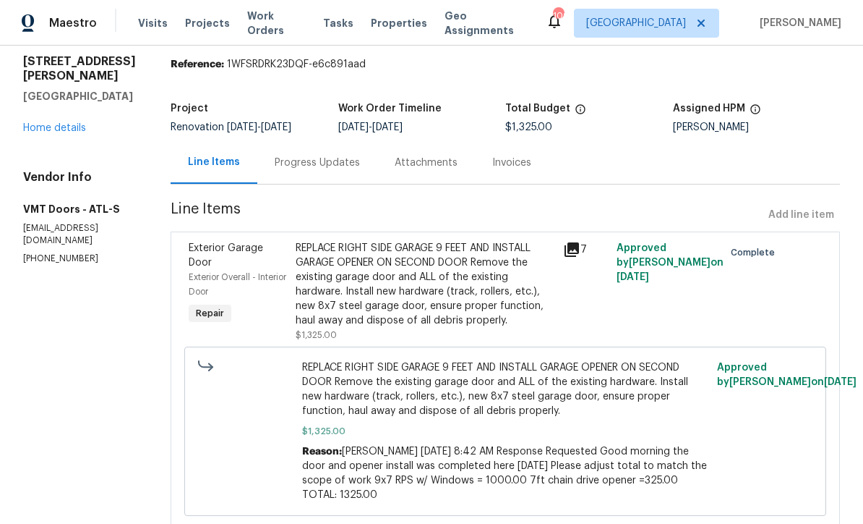
radio input "false"
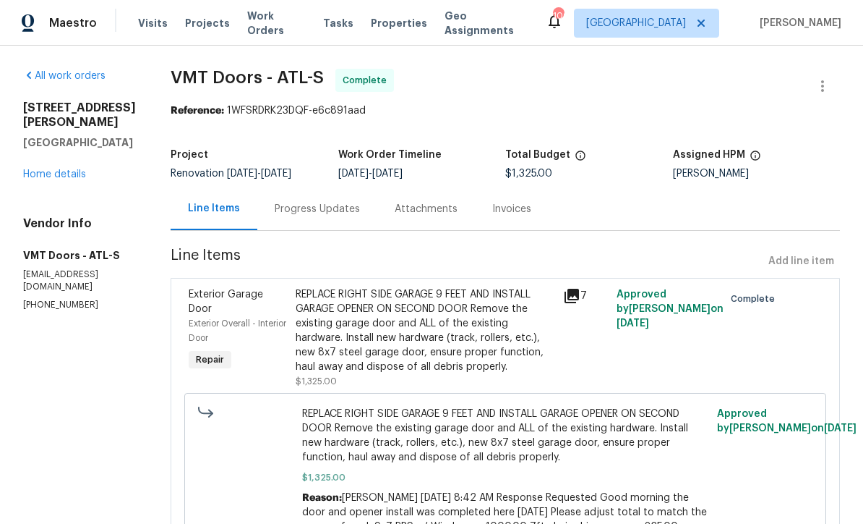
scroll to position [0, 0]
click at [46, 171] on link "Home details" at bounding box center [54, 174] width 63 height 10
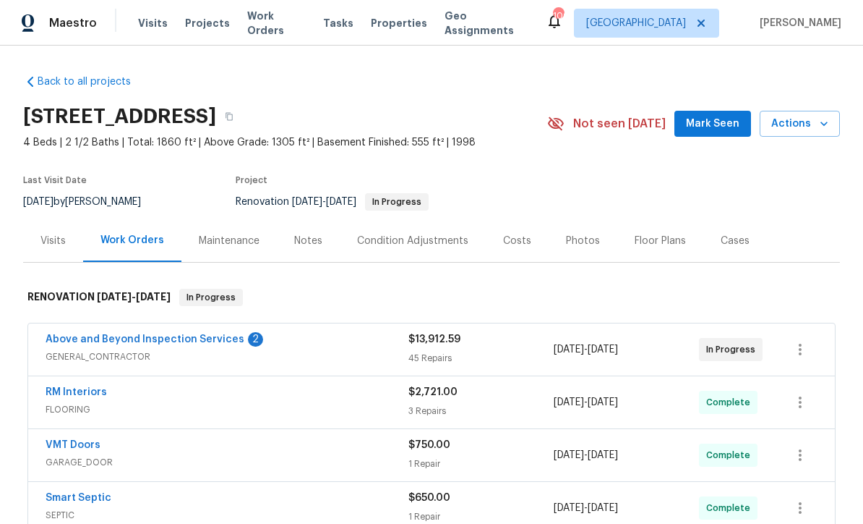
click at [723, 129] on span "Mark Seen" at bounding box center [713, 124] width 54 height 18
click at [114, 341] on link "Above and Beyond Inspection Services" at bounding box center [145, 339] width 199 height 10
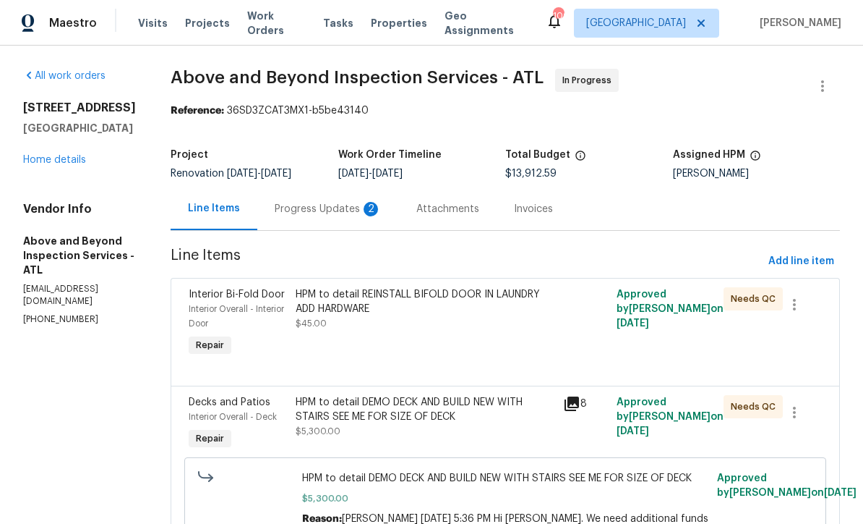
click at [349, 213] on div "Progress Updates 2" at bounding box center [328, 209] width 107 height 14
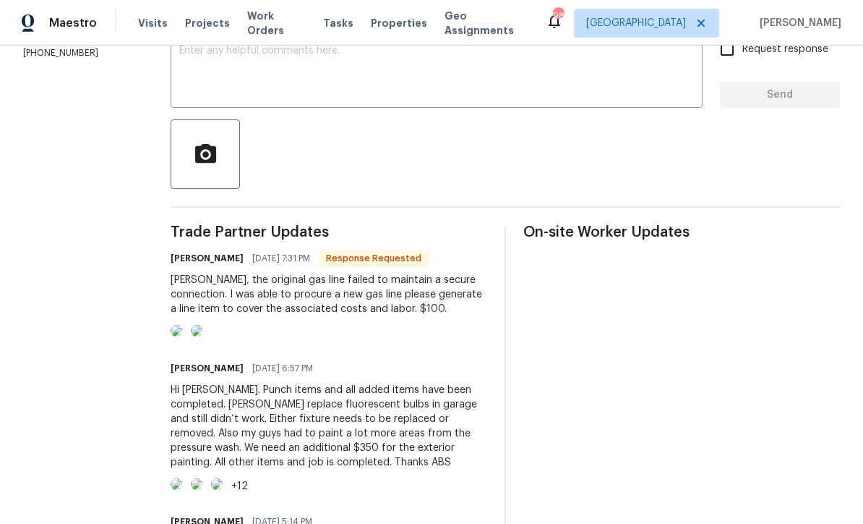
scroll to position [340, 0]
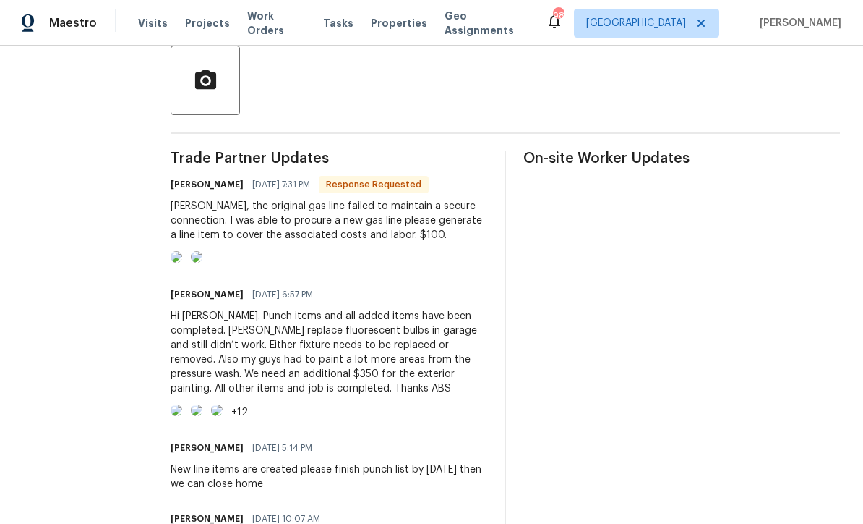
click at [182, 262] on img at bounding box center [177, 257] width 12 height 12
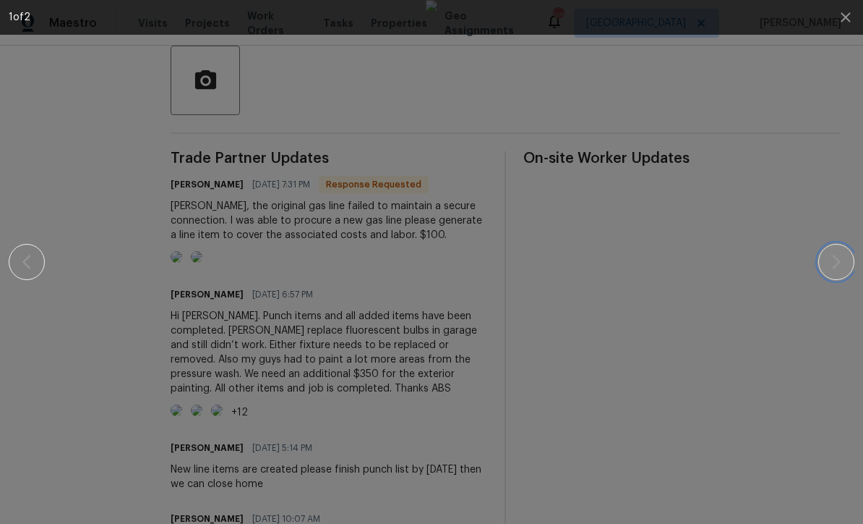
click at [836, 262] on icon "button" at bounding box center [836, 261] width 17 height 17
click at [845, 17] on icon "button" at bounding box center [845, 16] width 9 height 9
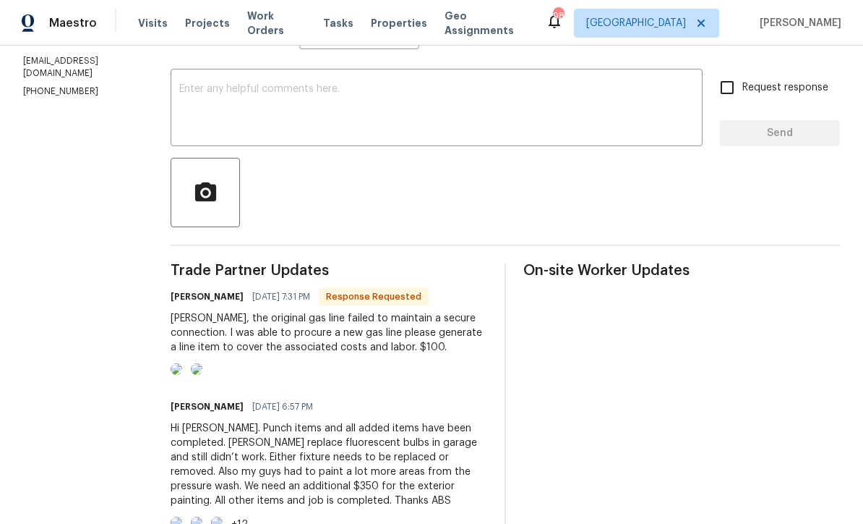
scroll to position [184, 0]
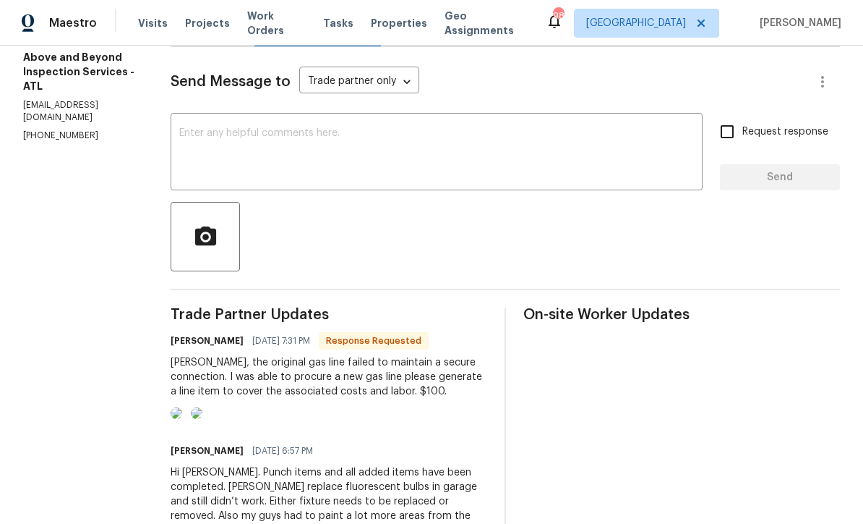
click at [242, 140] on textarea at bounding box center [436, 153] width 515 height 51
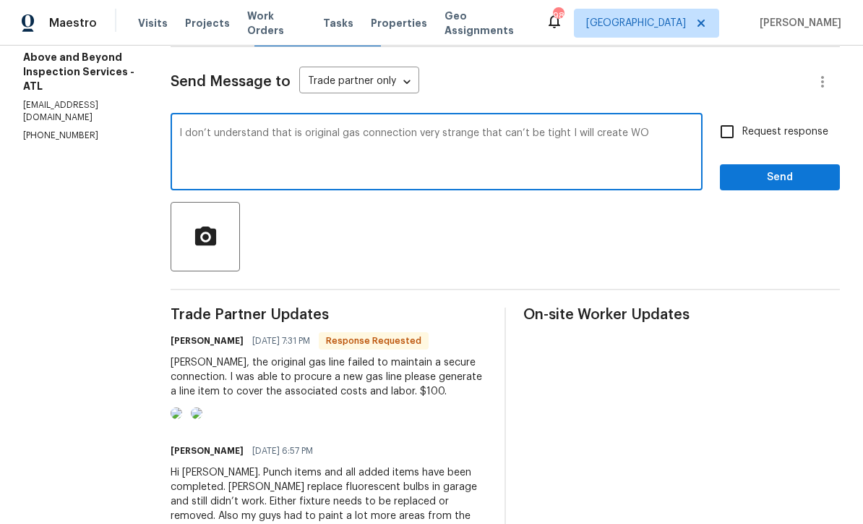
type textarea "I don’t understand that is original gas connection very strange that can’t be t…"
click at [730, 140] on input "Request response" at bounding box center [727, 131] width 30 height 30
checkbox input "true"
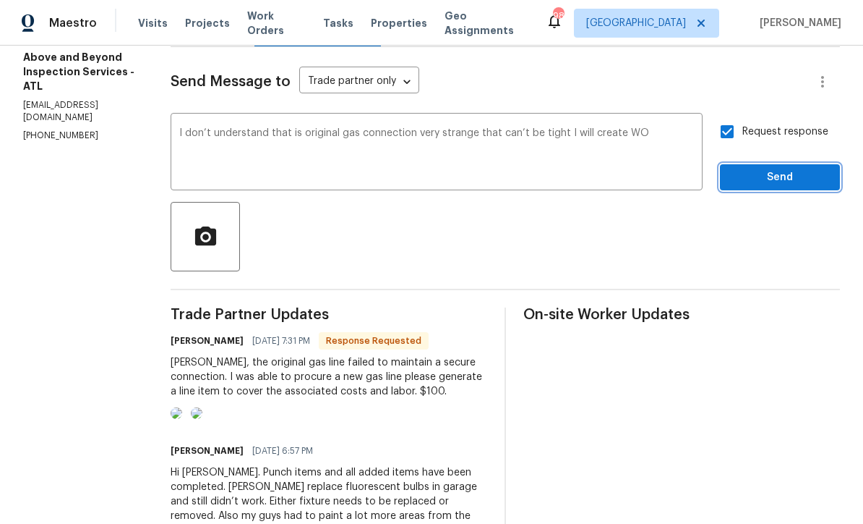
click at [772, 187] on span "Send" at bounding box center [780, 177] width 97 height 18
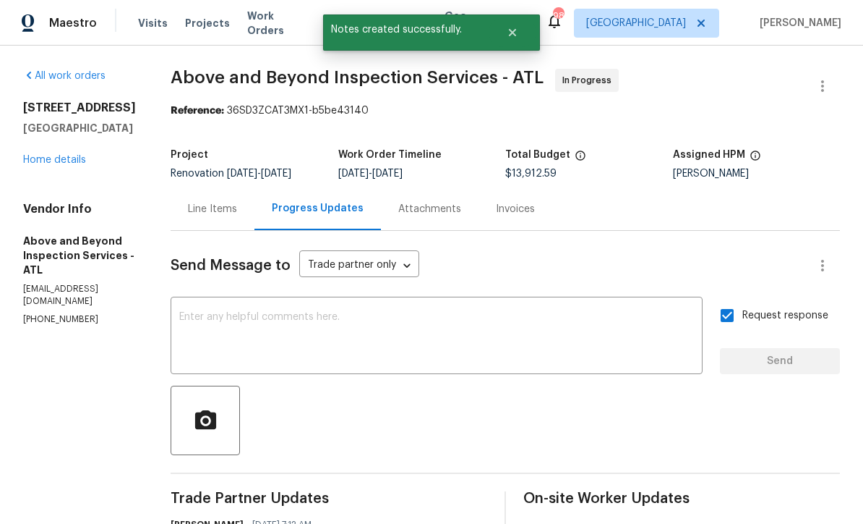
scroll to position [0, 0]
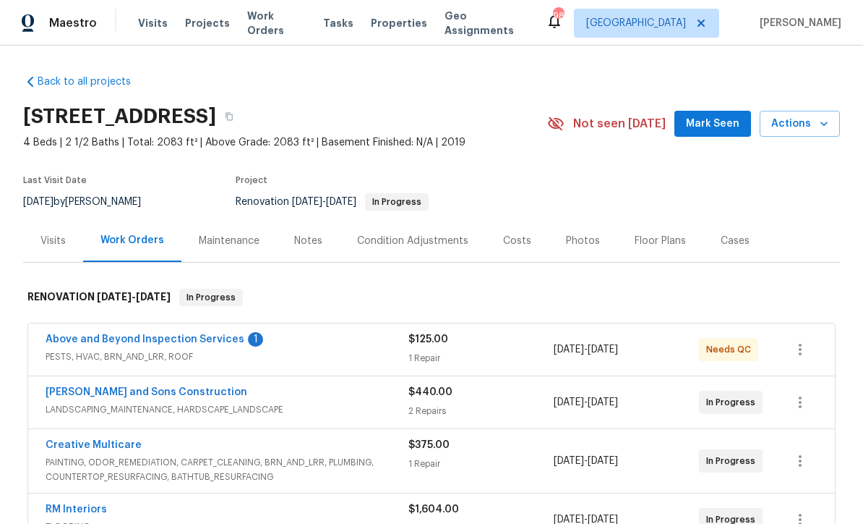
click at [120, 341] on link "Above and Beyond Inspection Services" at bounding box center [145, 339] width 199 height 10
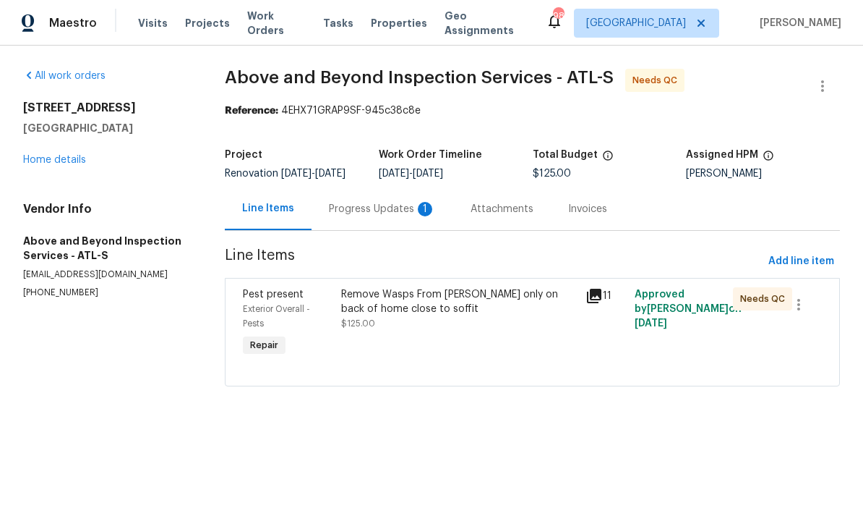
click at [359, 216] on div "Progress Updates 1" at bounding box center [382, 209] width 107 height 14
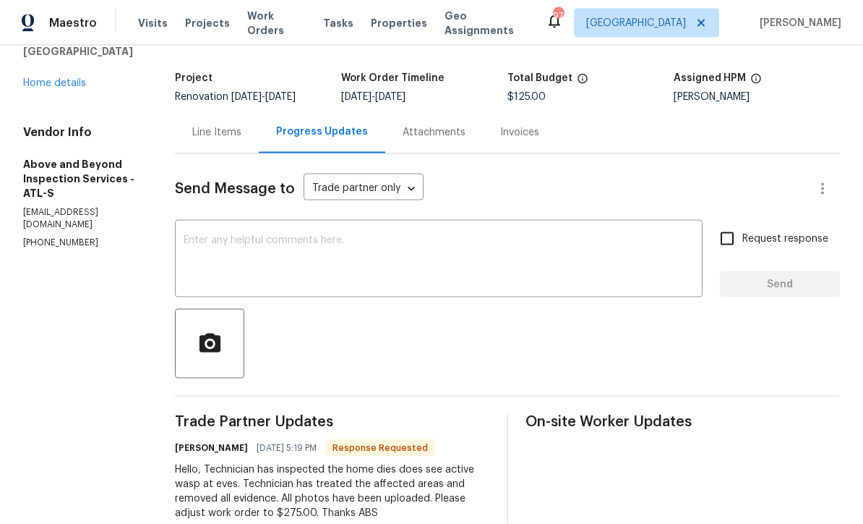
click at [239, 255] on textarea at bounding box center [439, 260] width 511 height 51
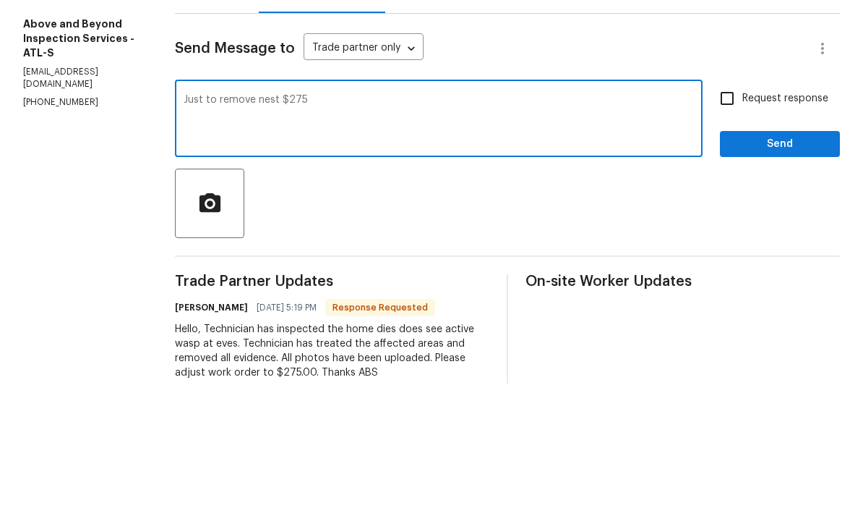
type textarea "Just to remove nest $275"
click at [725, 223] on input "Request response" at bounding box center [727, 238] width 30 height 30
checkbox input "true"
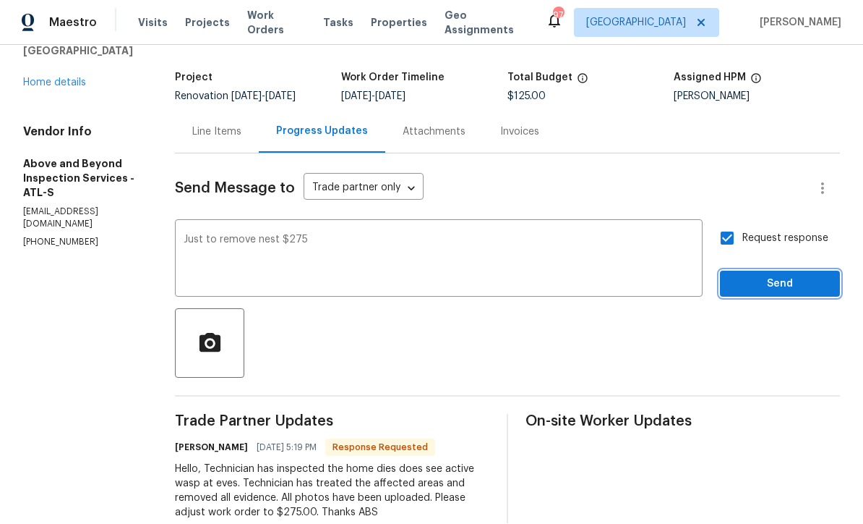
click at [758, 289] on span "Send" at bounding box center [780, 285] width 97 height 18
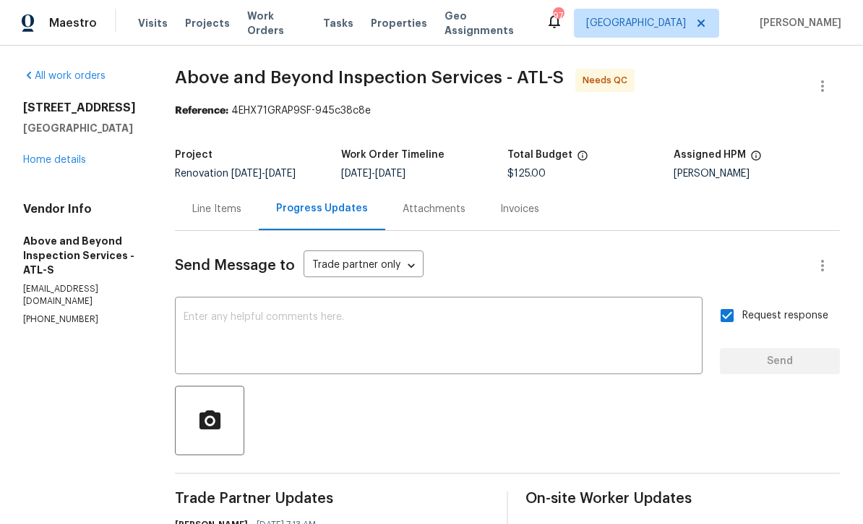
click at [47, 155] on link "Home details" at bounding box center [54, 160] width 63 height 10
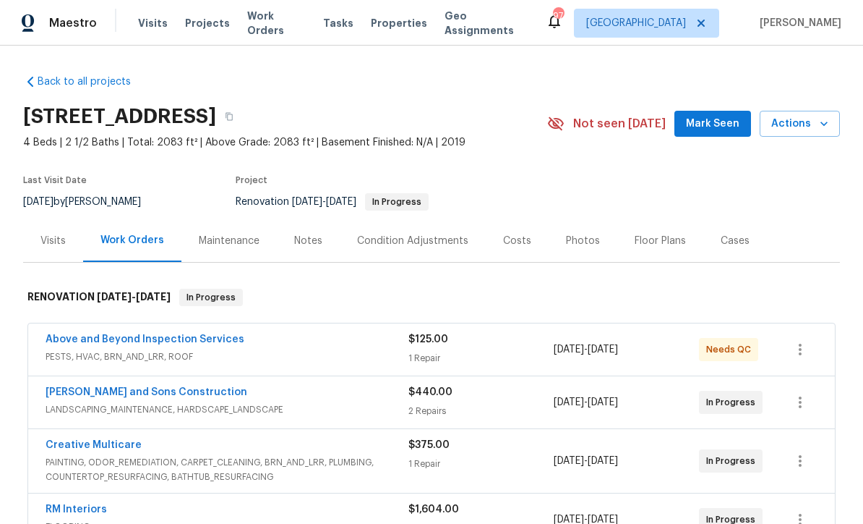
click at [712, 115] on span "Mark Seen" at bounding box center [713, 124] width 54 height 18
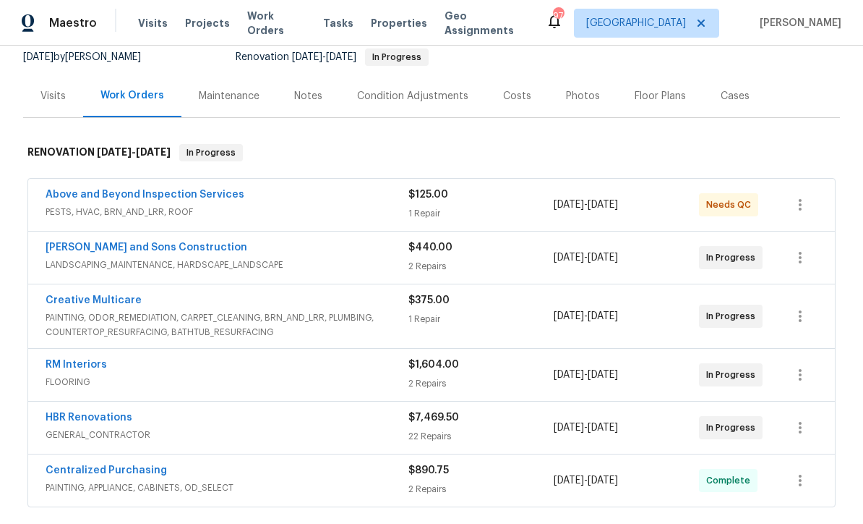
scroll to position [156, 0]
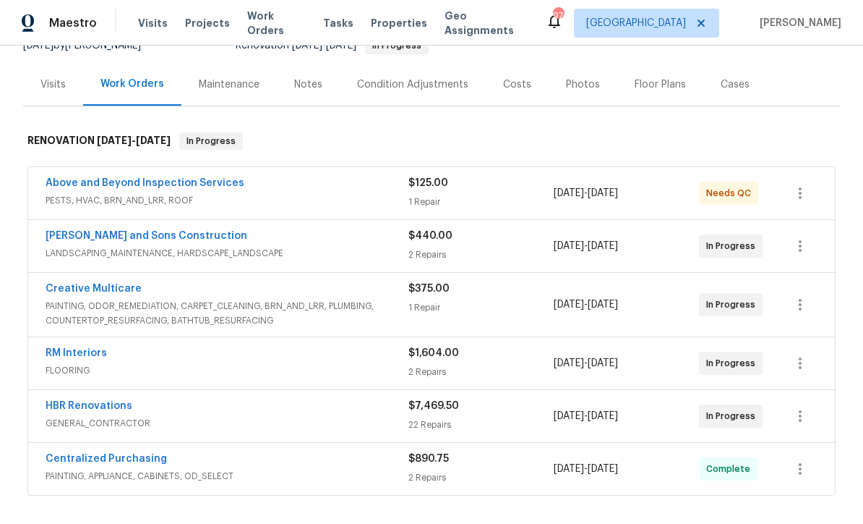
click at [67, 348] on link "RM Interiors" at bounding box center [76, 353] width 61 height 10
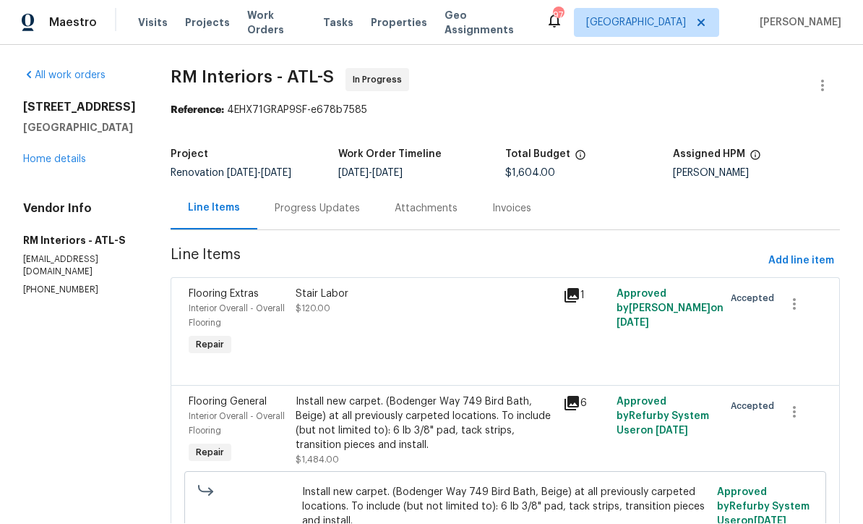
scroll to position [1, 0]
click at [280, 210] on div "Progress Updates" at bounding box center [317, 209] width 85 height 14
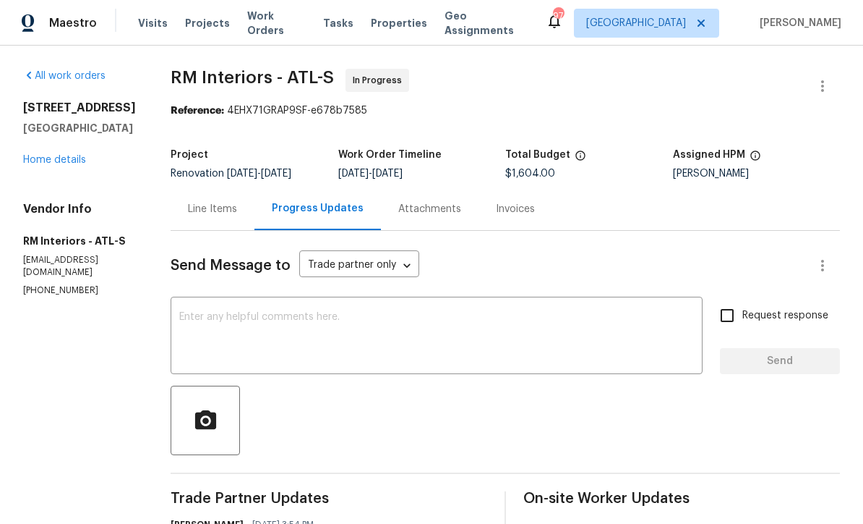
click at [188, 209] on div "Line Items" at bounding box center [212, 209] width 49 height 14
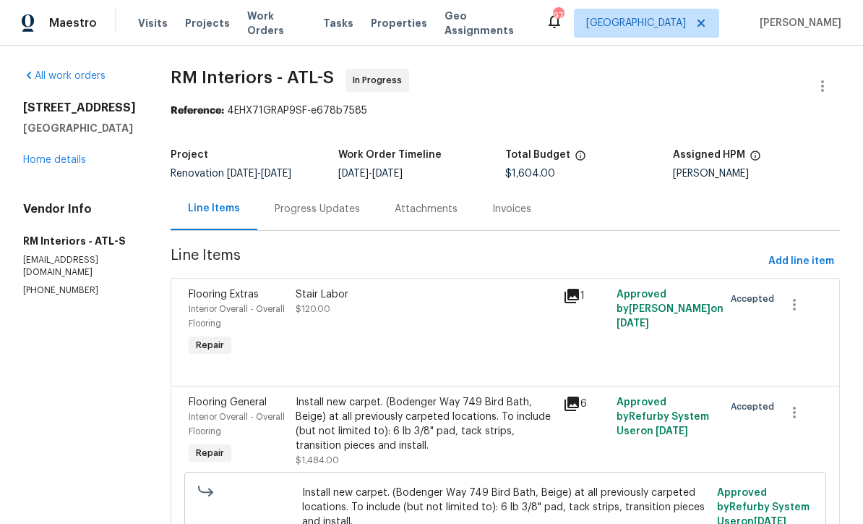
click at [33, 155] on link "Home details" at bounding box center [54, 160] width 63 height 10
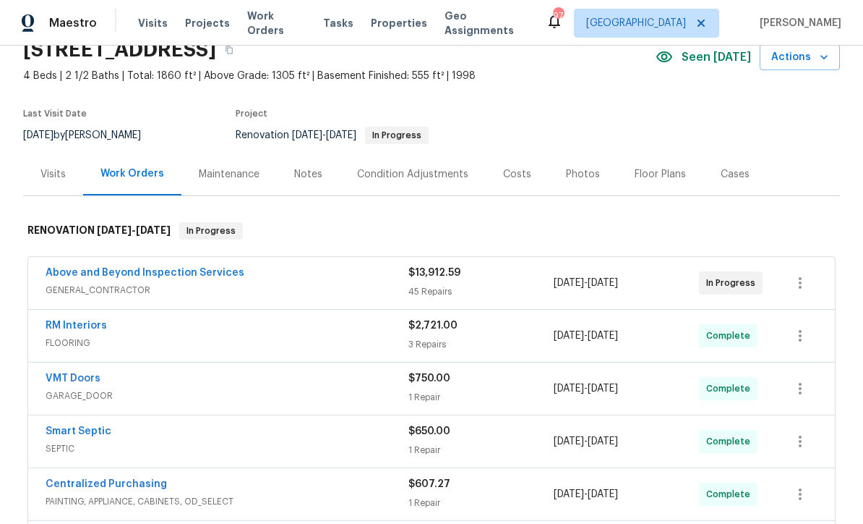
scroll to position [69, 0]
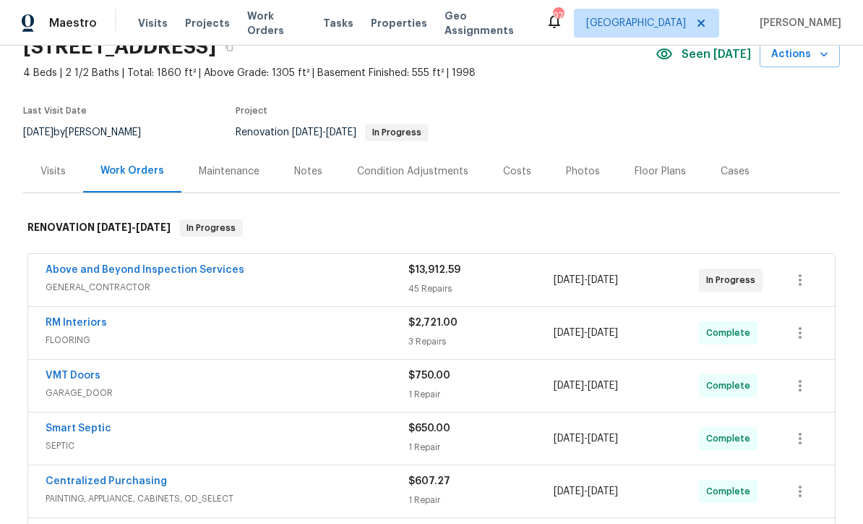
click at [114, 268] on link "Above and Beyond Inspection Services" at bounding box center [145, 270] width 199 height 10
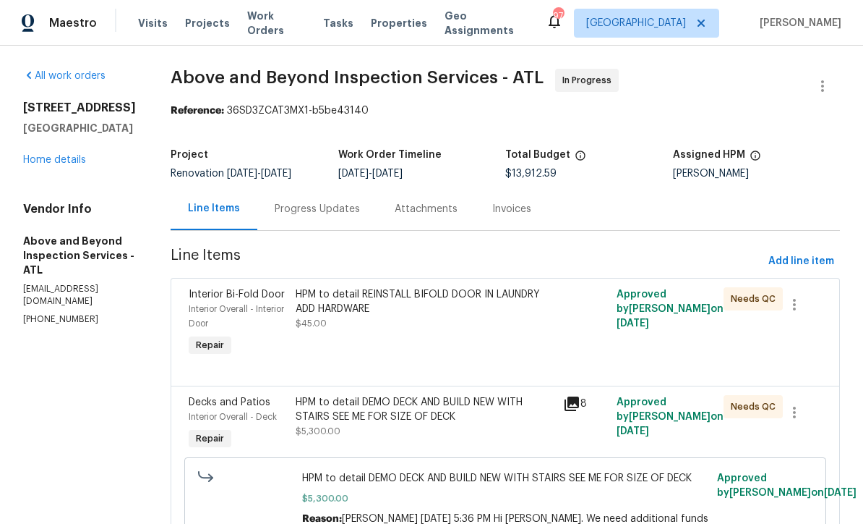
click at [344, 216] on div "Progress Updates" at bounding box center [317, 209] width 85 height 14
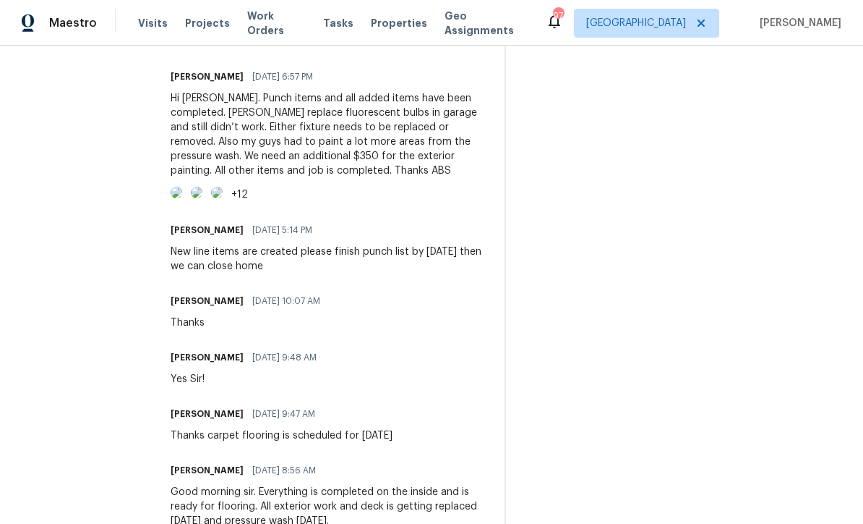
scroll to position [618, 0]
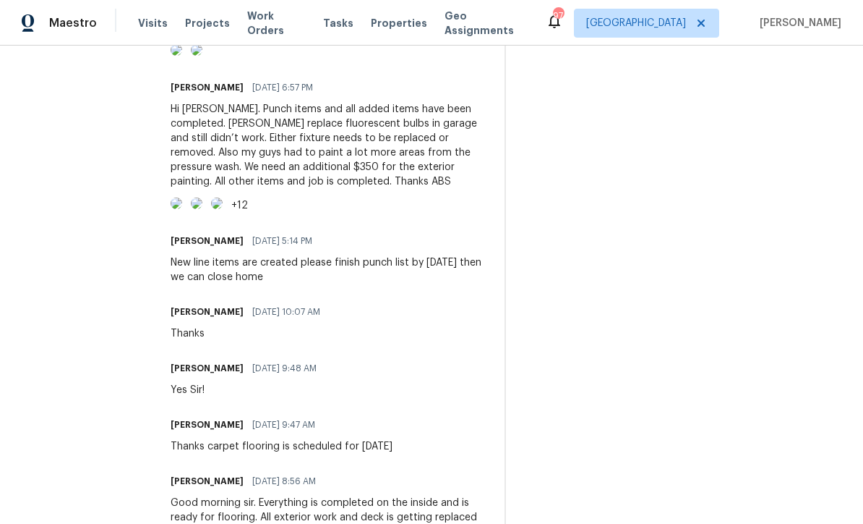
click at [182, 209] on img at bounding box center [177, 203] width 12 height 12
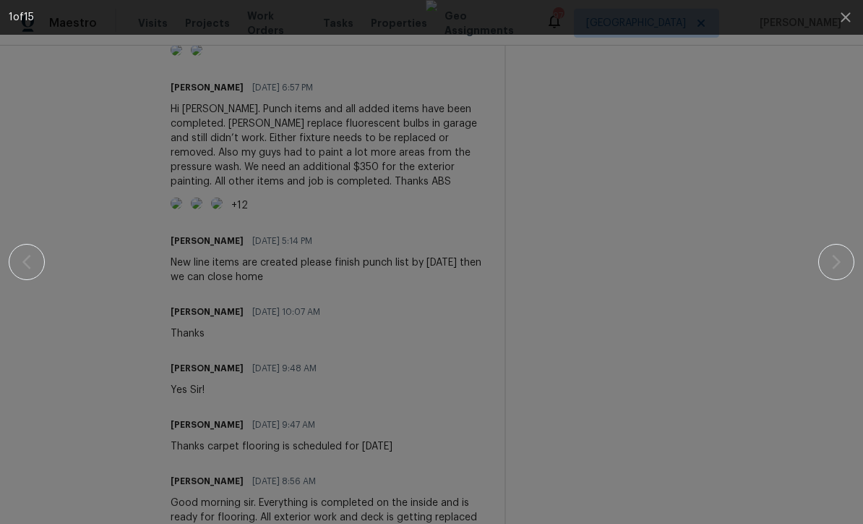
click at [837, 260] on icon "button" at bounding box center [836, 261] width 17 height 17
click at [839, 262] on icon "button" at bounding box center [836, 262] width 9 height 14
click at [839, 260] on icon "button" at bounding box center [836, 262] width 9 height 14
click at [837, 263] on icon "button" at bounding box center [836, 261] width 17 height 17
click at [838, 259] on icon "button" at bounding box center [836, 262] width 9 height 14
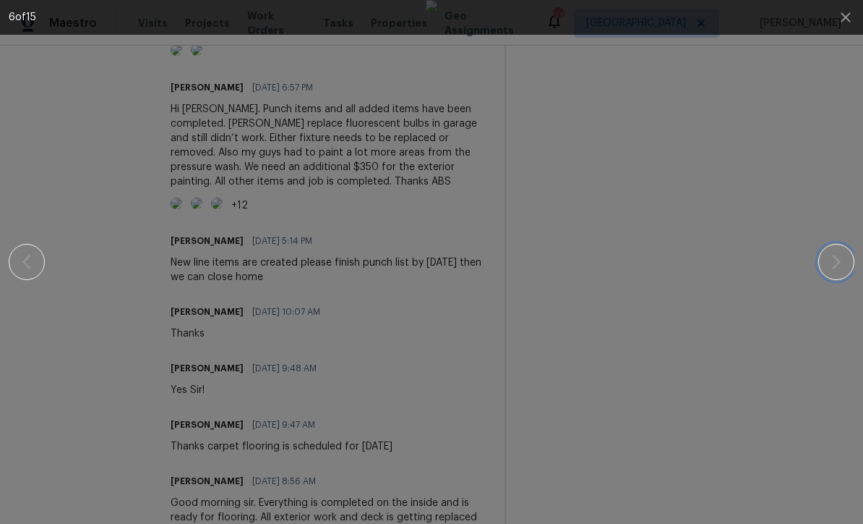
click at [839, 260] on icon "button" at bounding box center [836, 262] width 9 height 14
click at [840, 260] on icon "button" at bounding box center [836, 261] width 17 height 17
click at [837, 261] on icon "button" at bounding box center [836, 261] width 17 height 17
click at [838, 260] on icon "button" at bounding box center [836, 262] width 9 height 14
click at [840, 259] on icon "button" at bounding box center [836, 261] width 17 height 17
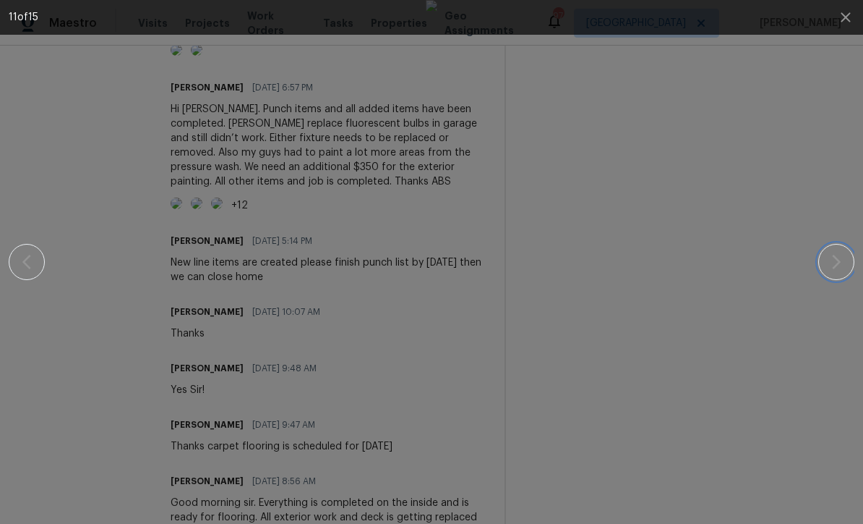
click at [839, 259] on icon "button" at bounding box center [836, 261] width 17 height 17
click at [841, 258] on icon "button" at bounding box center [836, 261] width 17 height 17
click at [838, 260] on icon "button" at bounding box center [836, 262] width 9 height 14
click at [838, 262] on icon "button" at bounding box center [836, 262] width 9 height 14
click at [841, 264] on icon "button" at bounding box center [836, 261] width 17 height 17
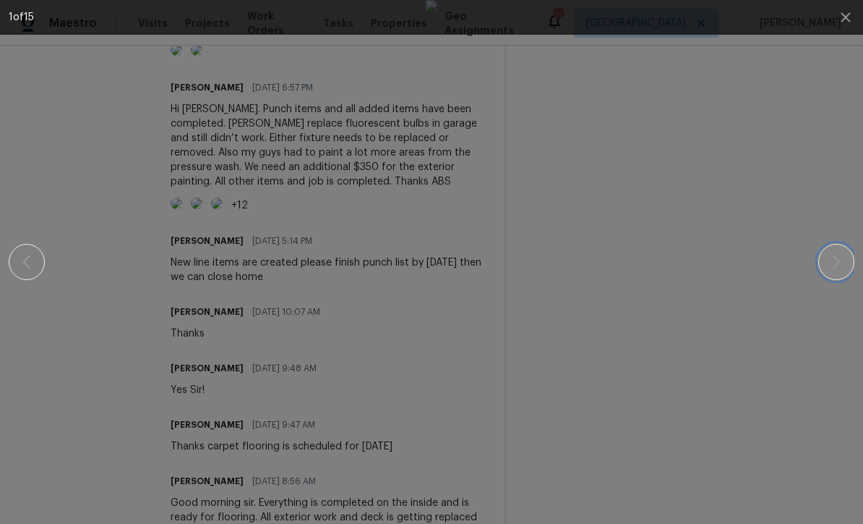
click at [840, 263] on icon "button" at bounding box center [836, 261] width 17 height 17
click at [840, 265] on icon "button" at bounding box center [836, 261] width 17 height 17
click at [25, 260] on icon "button" at bounding box center [26, 262] width 9 height 14
click at [842, 16] on icon "button" at bounding box center [845, 17] width 17 height 17
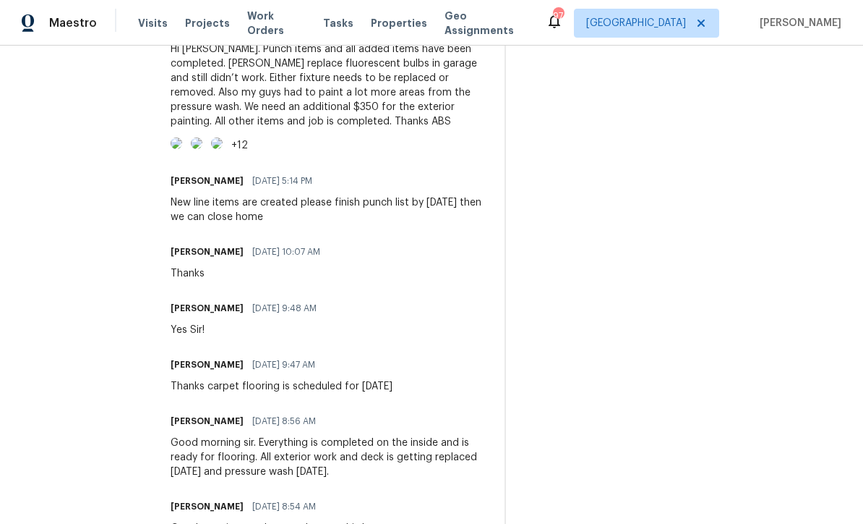
scroll to position [730, 0]
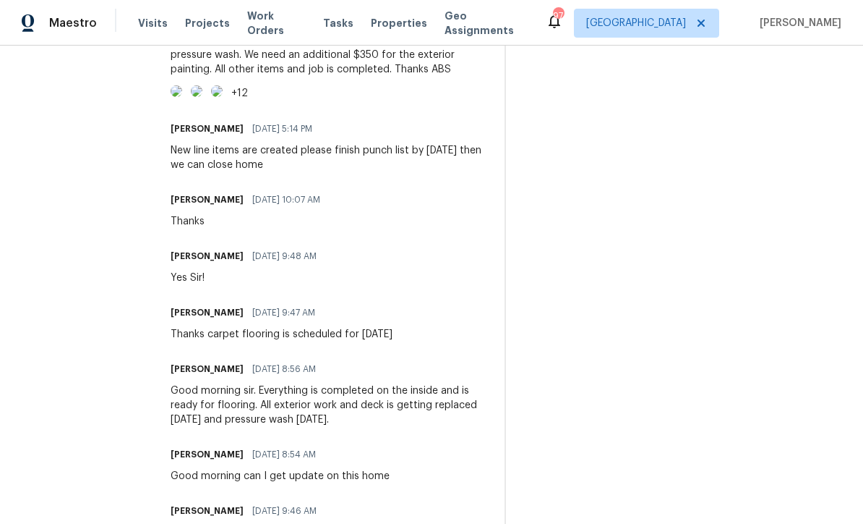
click at [182, 97] on img at bounding box center [177, 91] width 12 height 12
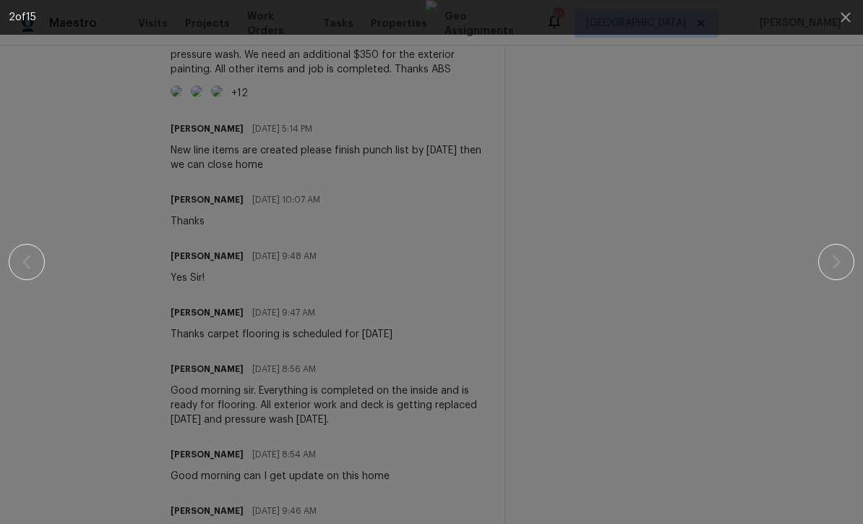
click at [837, 268] on icon "button" at bounding box center [836, 261] width 17 height 17
click at [838, 264] on icon "button" at bounding box center [836, 262] width 9 height 14
click at [840, 262] on icon "button" at bounding box center [836, 262] width 9 height 14
click at [841, 257] on icon "button" at bounding box center [836, 261] width 17 height 17
click at [842, 257] on icon "button" at bounding box center [836, 261] width 17 height 17
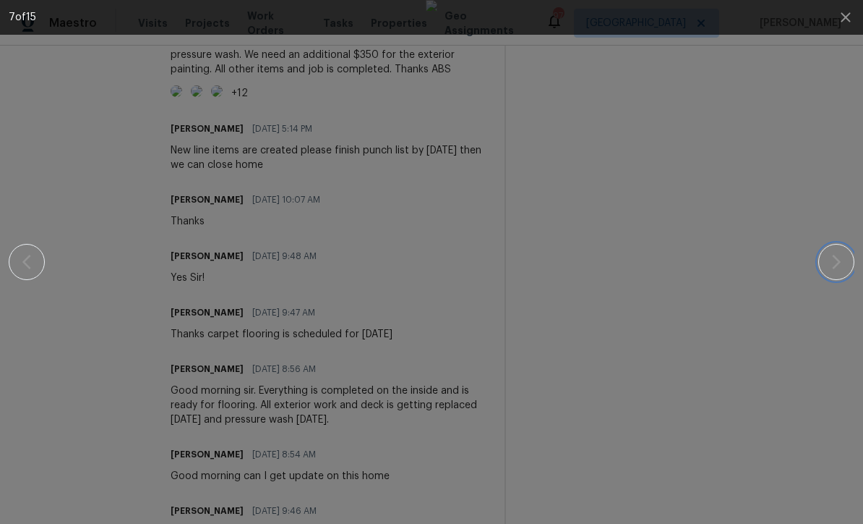
click at [836, 260] on icon "button" at bounding box center [836, 261] width 17 height 17
click at [842, 262] on icon "button" at bounding box center [836, 261] width 17 height 17
click at [845, 260] on icon "button" at bounding box center [836, 261] width 17 height 17
click at [842, 265] on icon "button" at bounding box center [836, 261] width 17 height 17
click at [845, 16] on icon "button" at bounding box center [845, 16] width 9 height 9
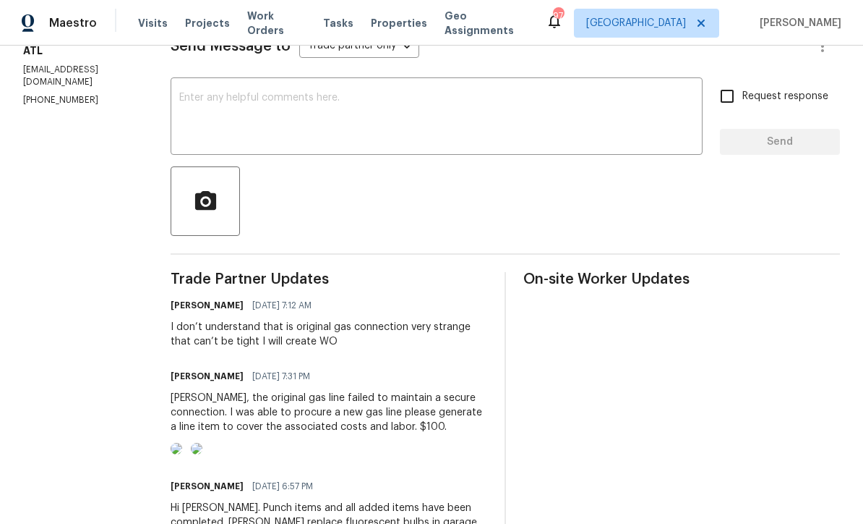
scroll to position [220, 0]
click at [232, 115] on textarea at bounding box center [436, 117] width 515 height 51
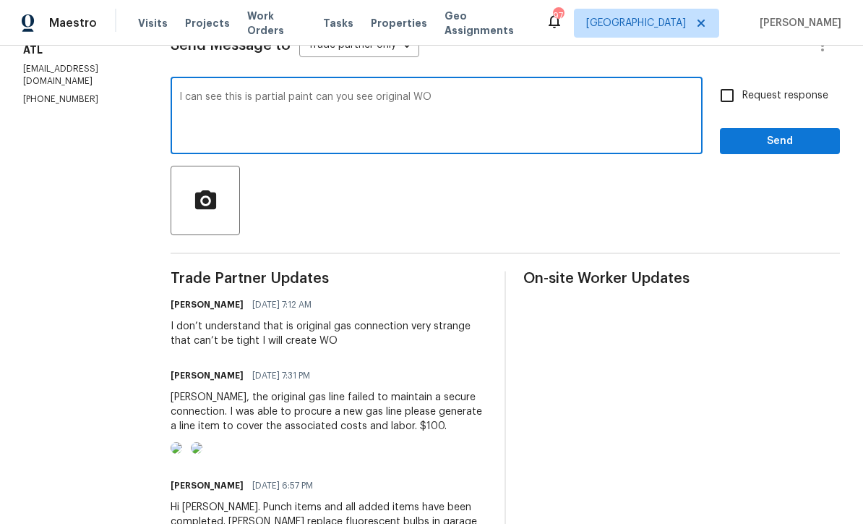
type textarea "I can see this is partial paint can you see original WO"
click at [722, 104] on input "Request response" at bounding box center [727, 95] width 30 height 30
checkbox input "true"
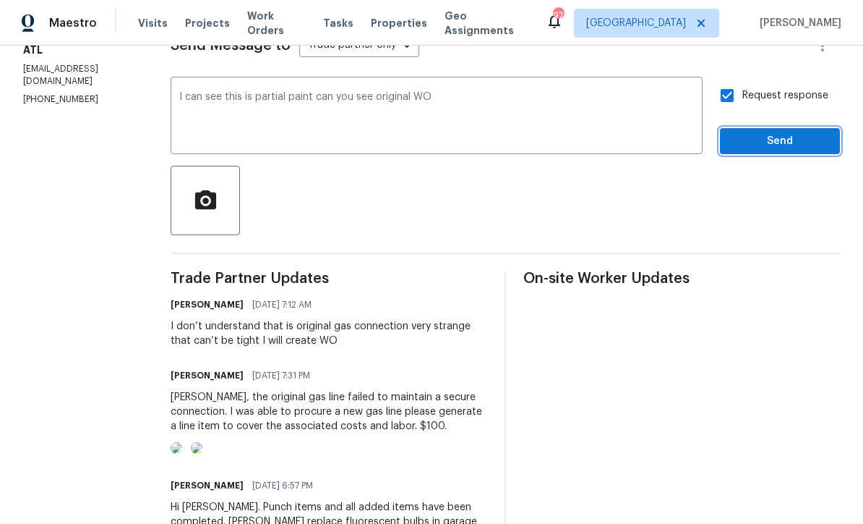
click at [769, 148] on span "Send" at bounding box center [780, 141] width 97 height 18
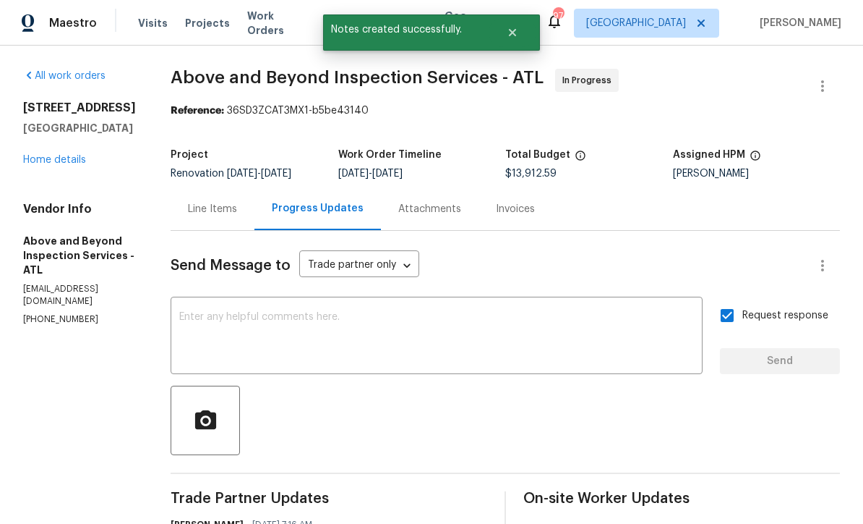
click at [51, 163] on link "Home details" at bounding box center [54, 160] width 63 height 10
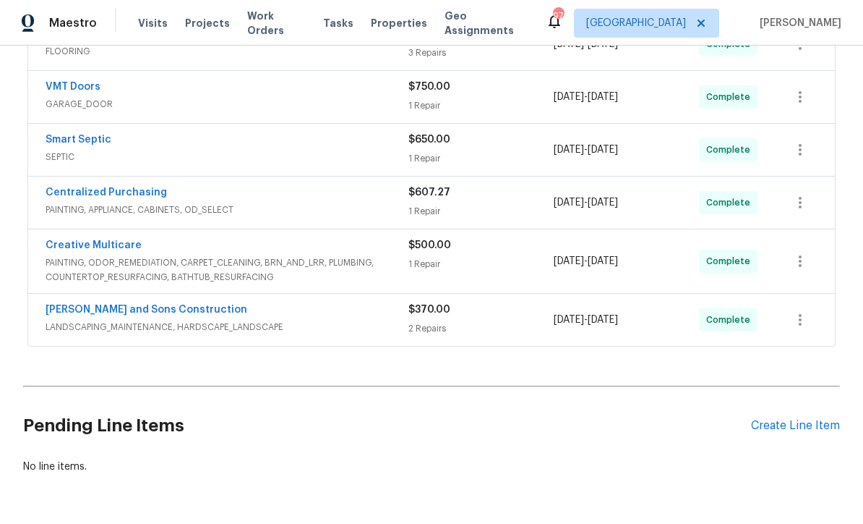
scroll to position [358, 0]
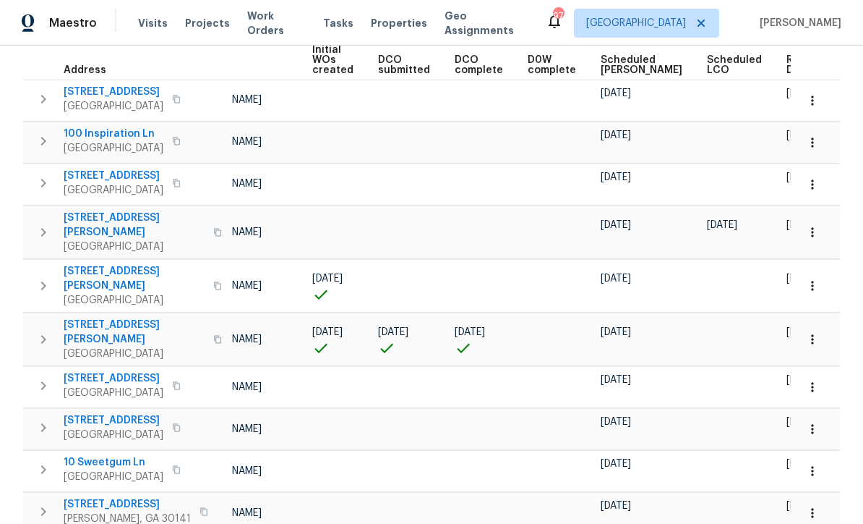
scroll to position [0, 103]
click at [787, 63] on span "Ready Date" at bounding box center [803, 64] width 32 height 20
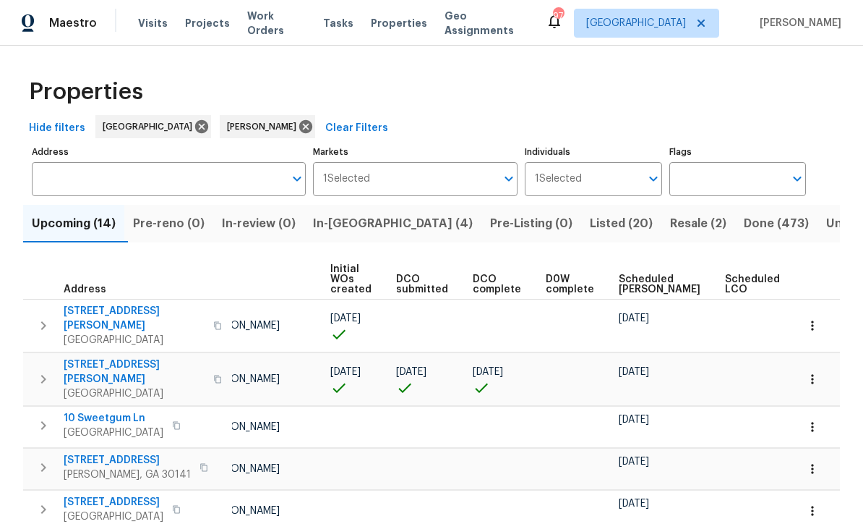
click at [266, 448] on td "[PERSON_NAME]" at bounding box center [261, 468] width 127 height 41
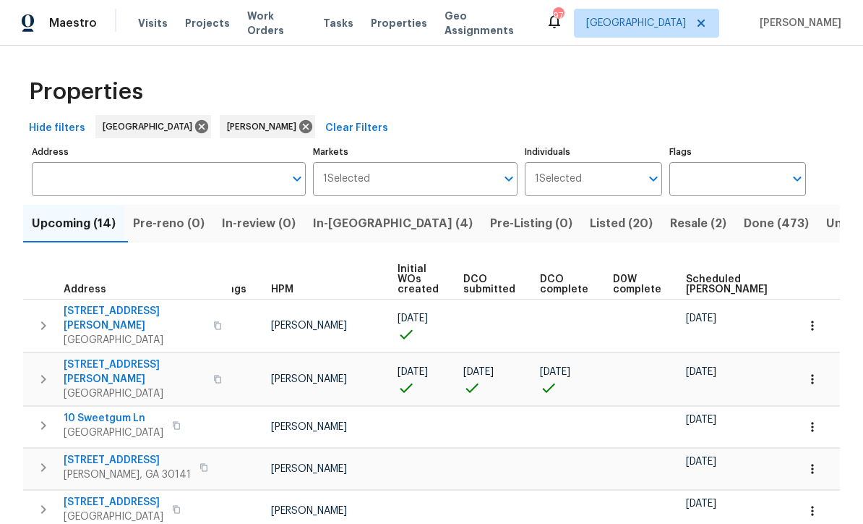
scroll to position [0, 11]
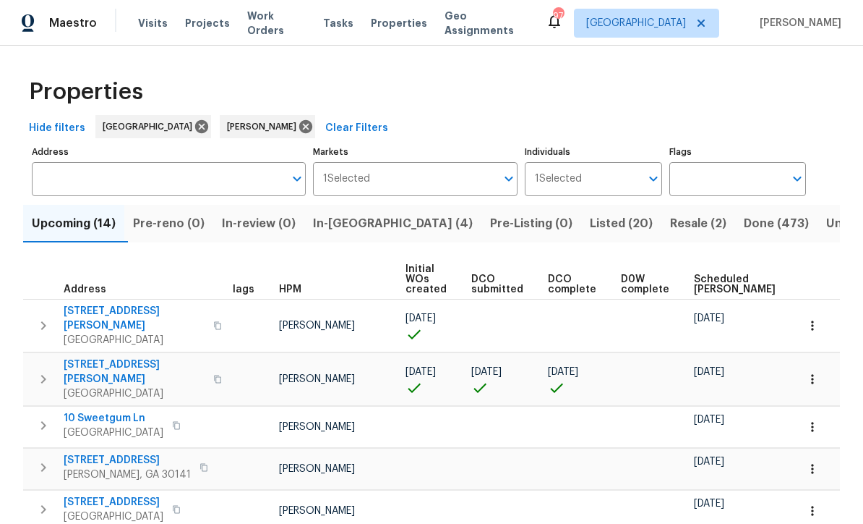
click at [818, 372] on icon "button" at bounding box center [813, 379] width 14 height 14
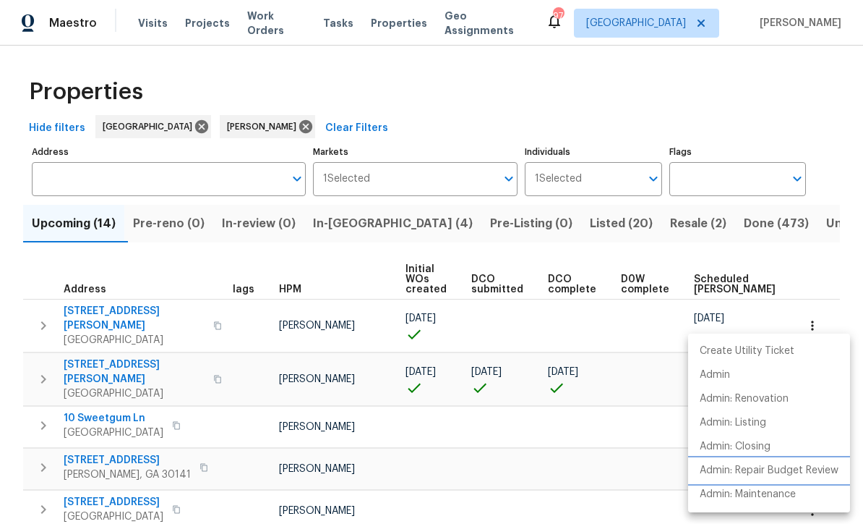
click at [780, 473] on p "Admin: Repair Budget Review" at bounding box center [769, 470] width 139 height 15
